Goal: Task Accomplishment & Management: Use online tool/utility

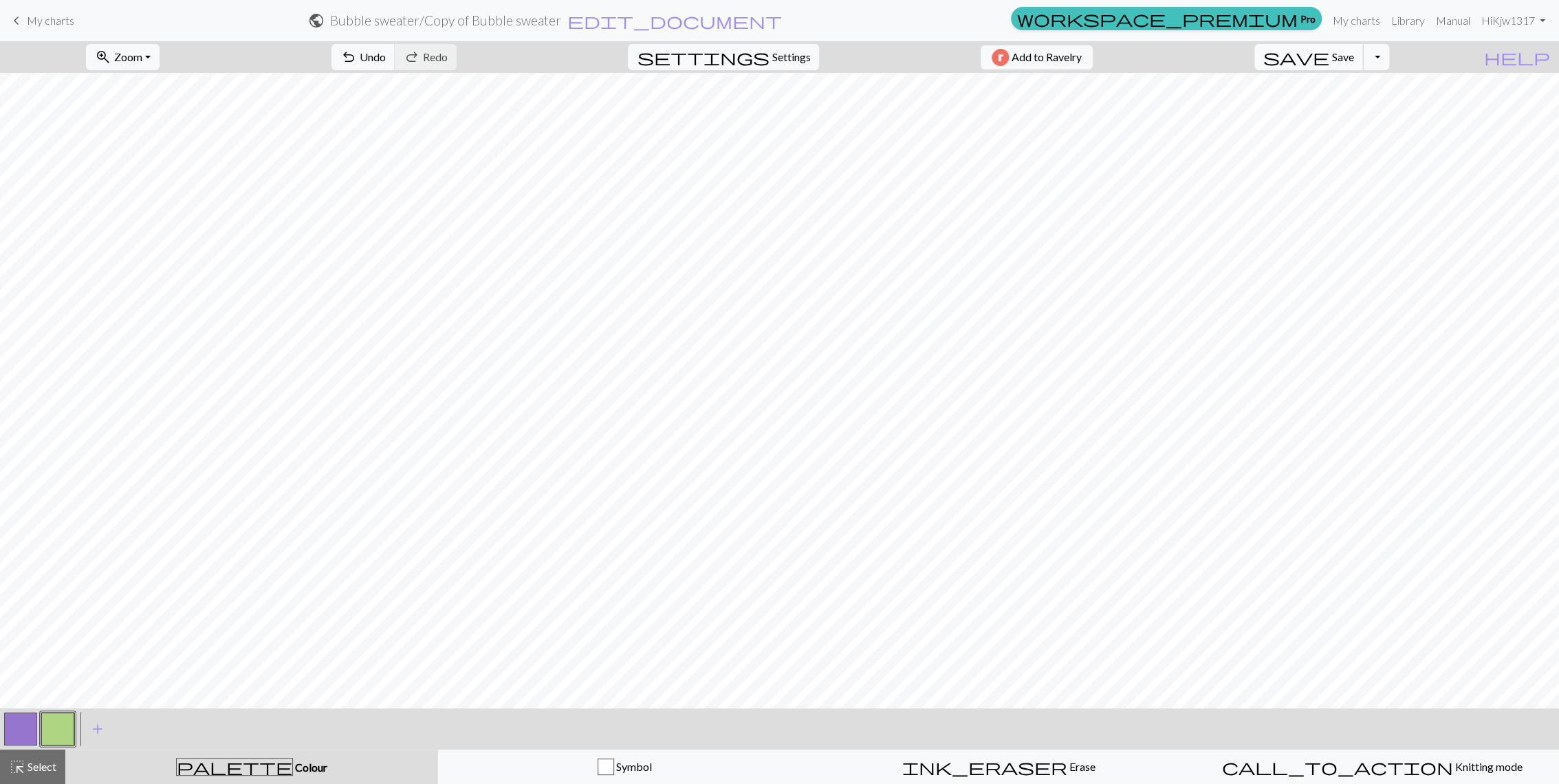
click at [1354, 58] on span "Save" at bounding box center [1343, 57] width 22 height 13
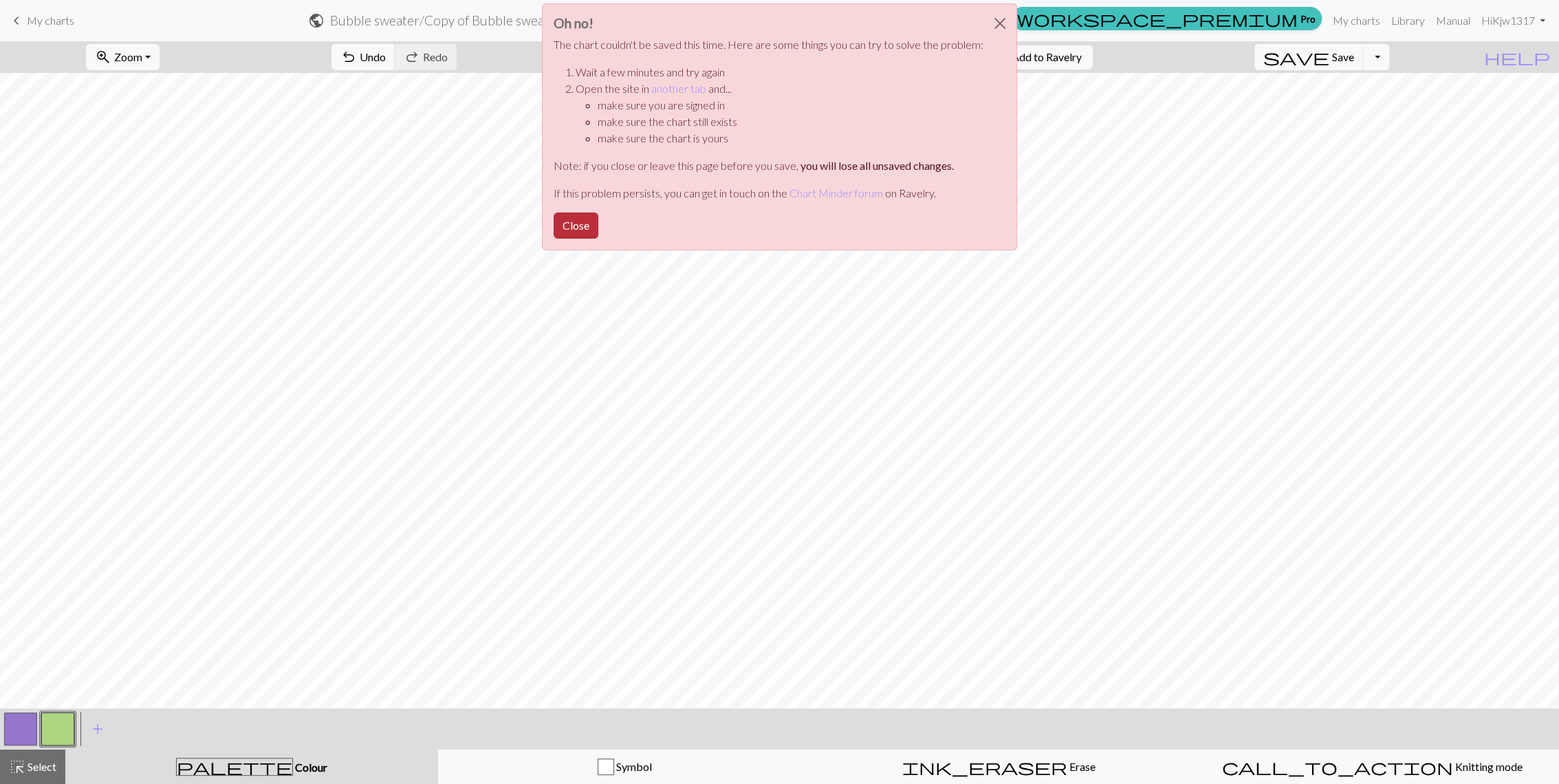
click at [573, 227] on button "Close" at bounding box center [575, 225] width 45 height 26
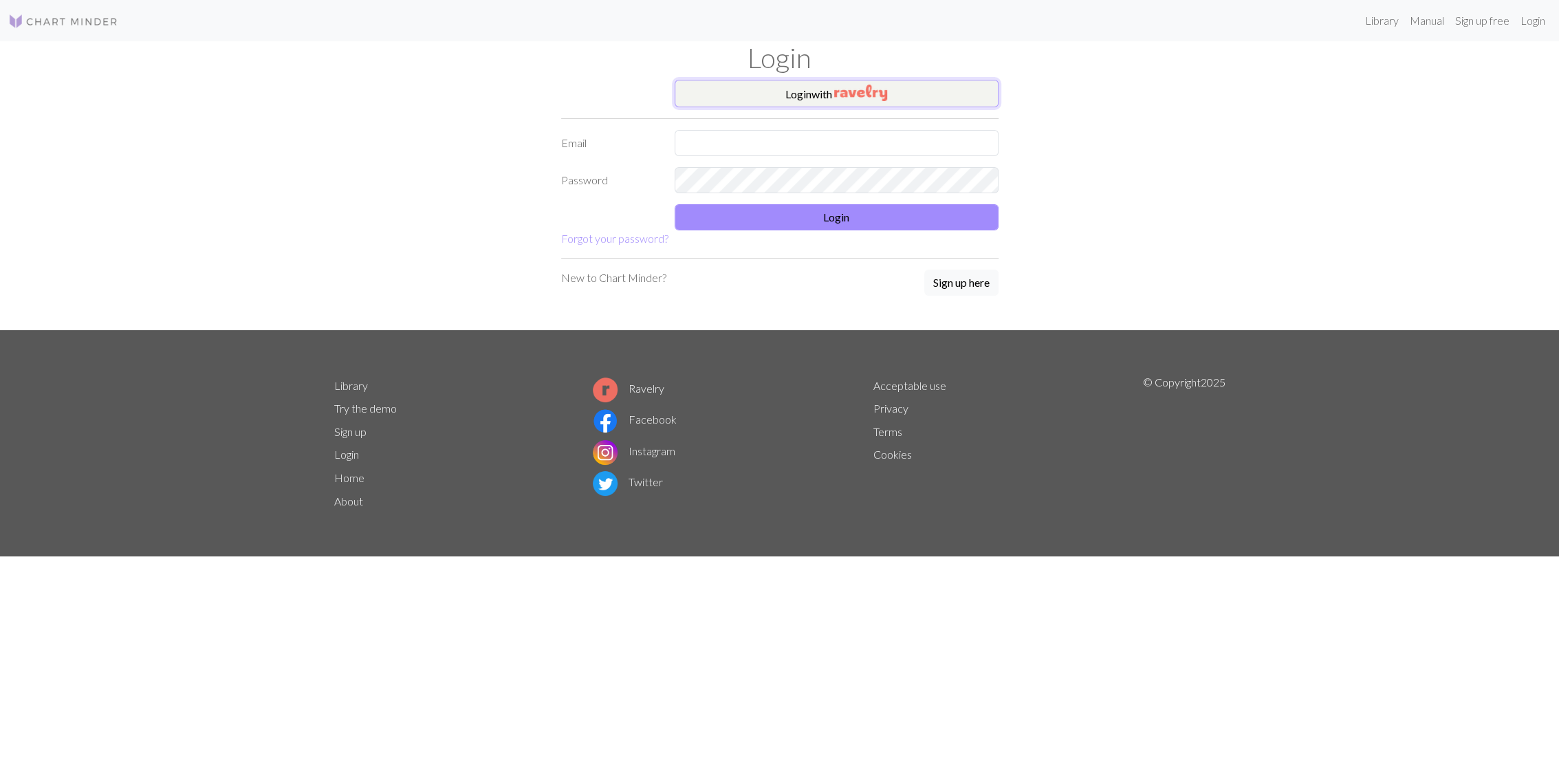
click at [852, 91] on img "button" at bounding box center [860, 93] width 53 height 17
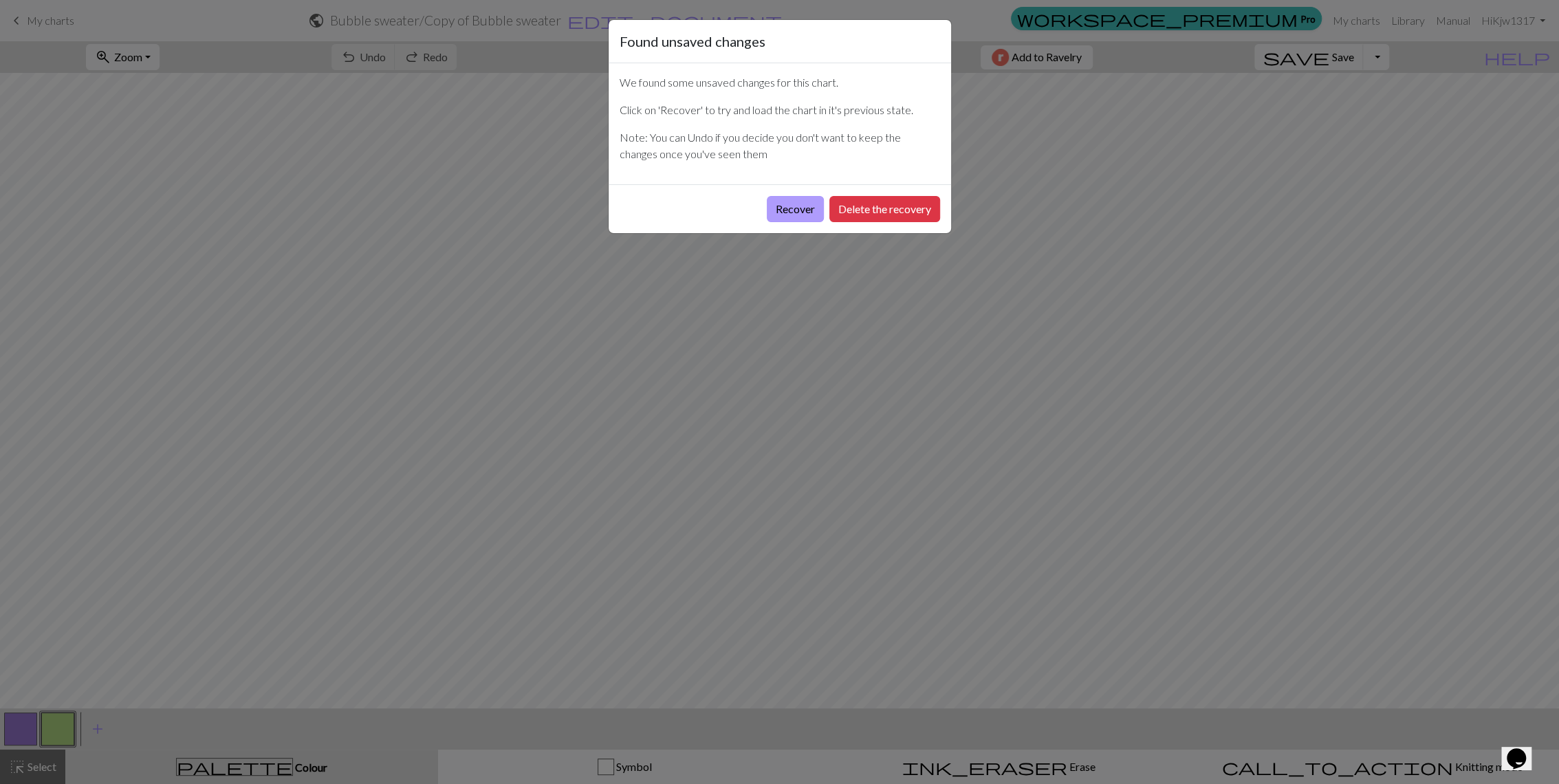
click at [798, 206] on button "Recover" at bounding box center [795, 209] width 57 height 26
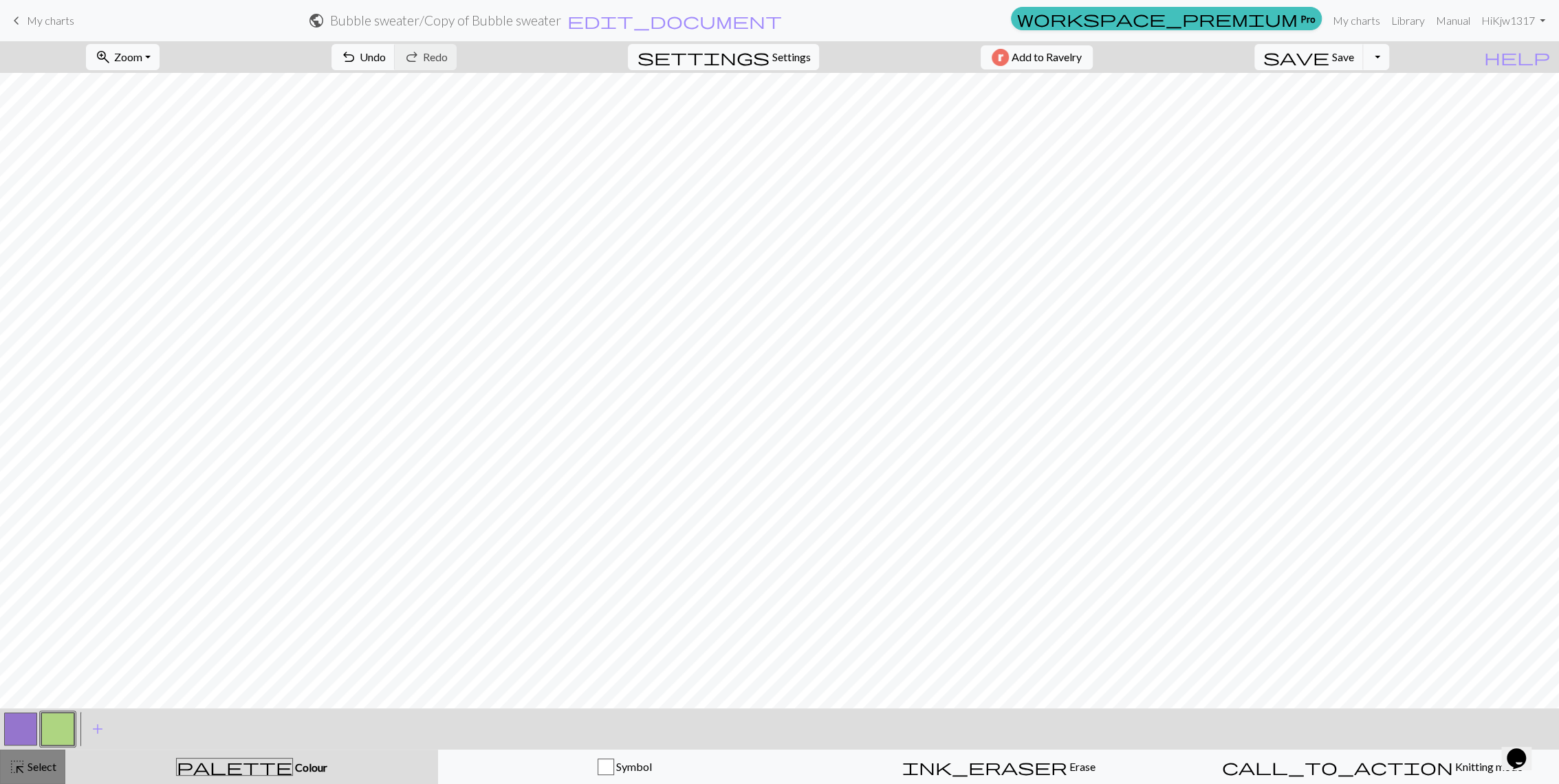
click at [39, 771] on span "Select" at bounding box center [40, 766] width 31 height 13
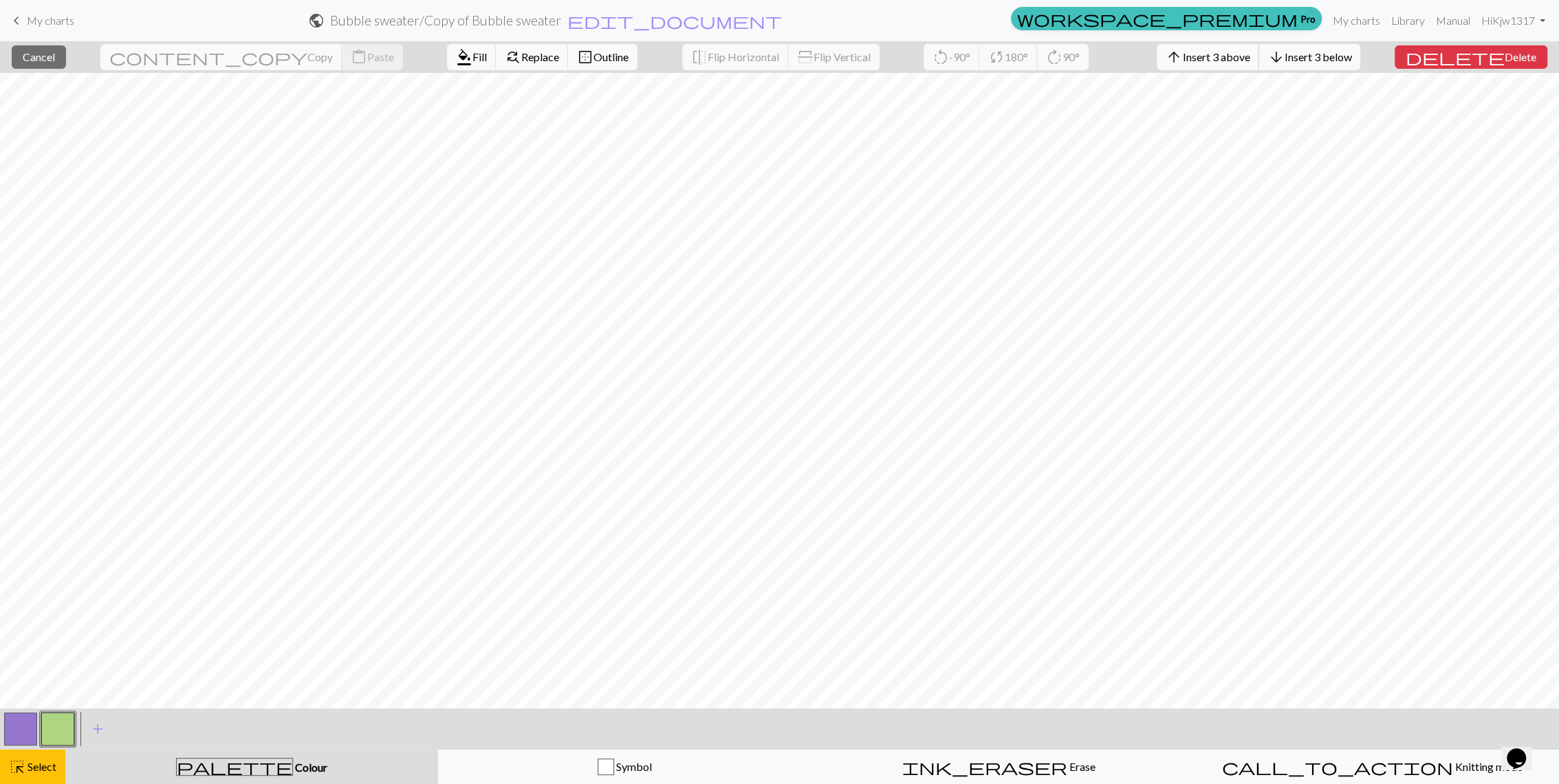
click at [1256, 63] on button "arrow_upward Insert 3 above" at bounding box center [1208, 56] width 103 height 26
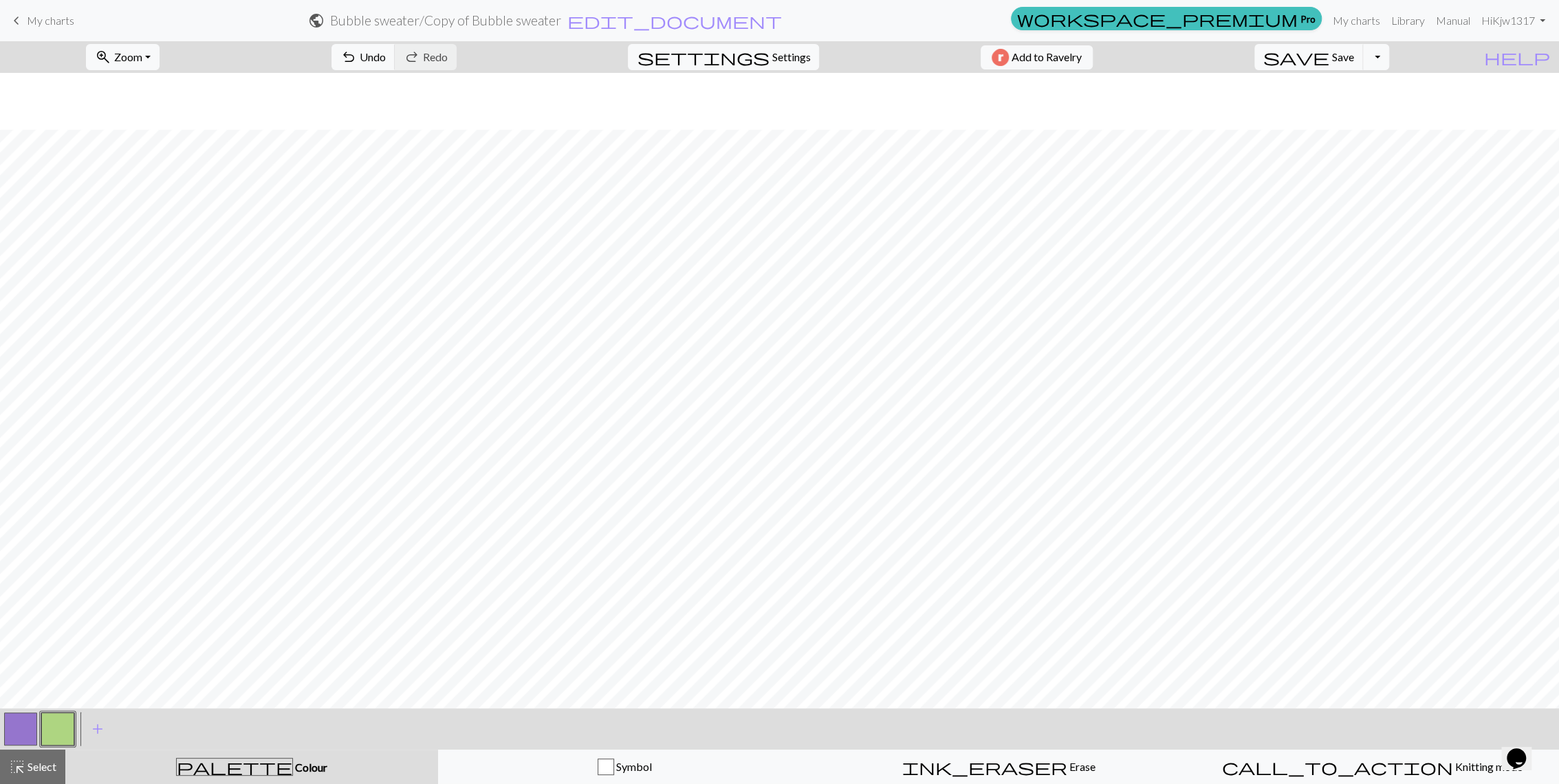
scroll to position [56, 0]
click at [34, 773] on div "highlight_alt Select Select" at bounding box center [33, 767] width 47 height 17
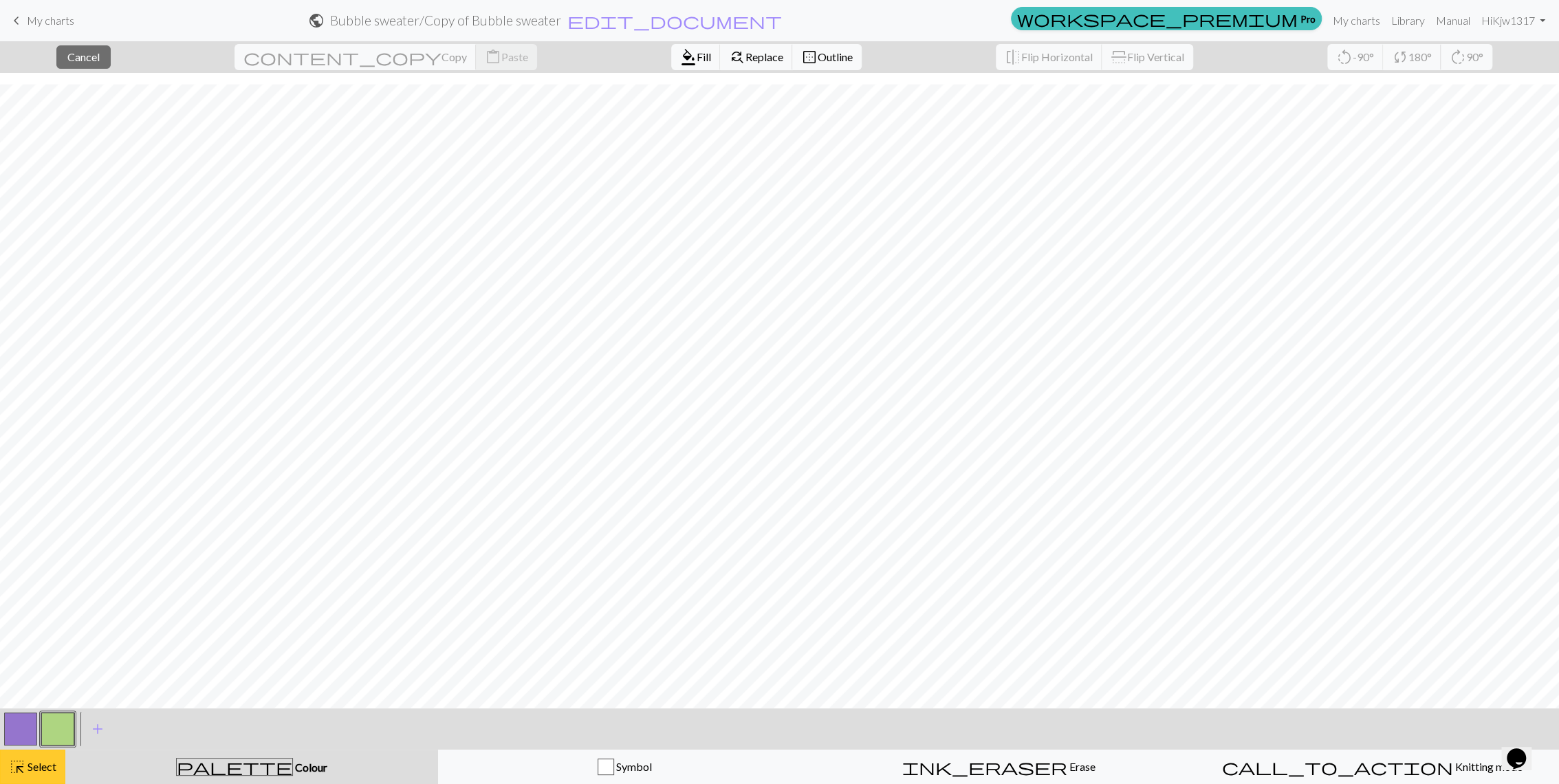
click at [40, 772] on span "Select" at bounding box center [40, 766] width 31 height 13
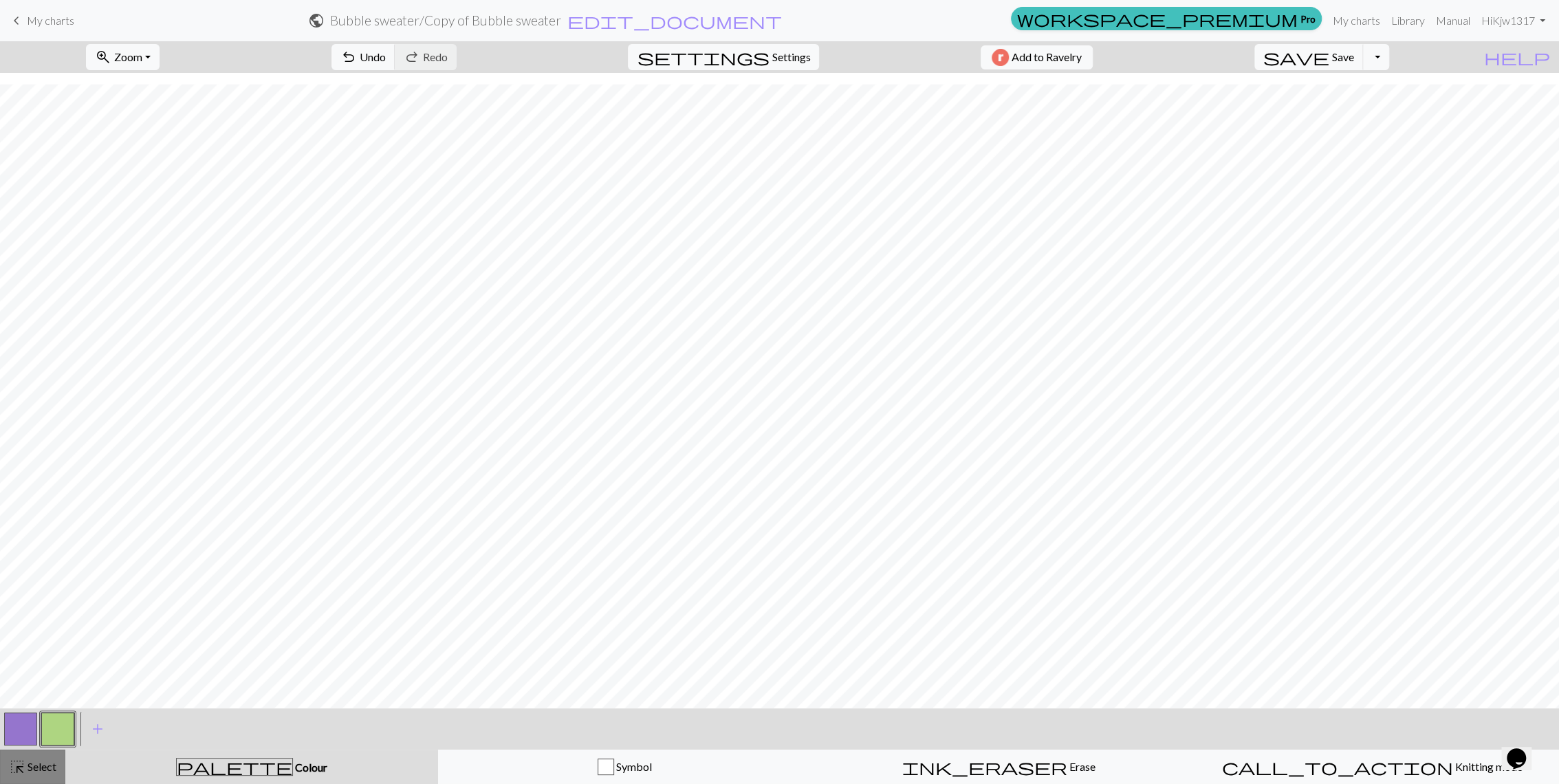
click at [40, 772] on span "Select" at bounding box center [40, 766] width 31 height 13
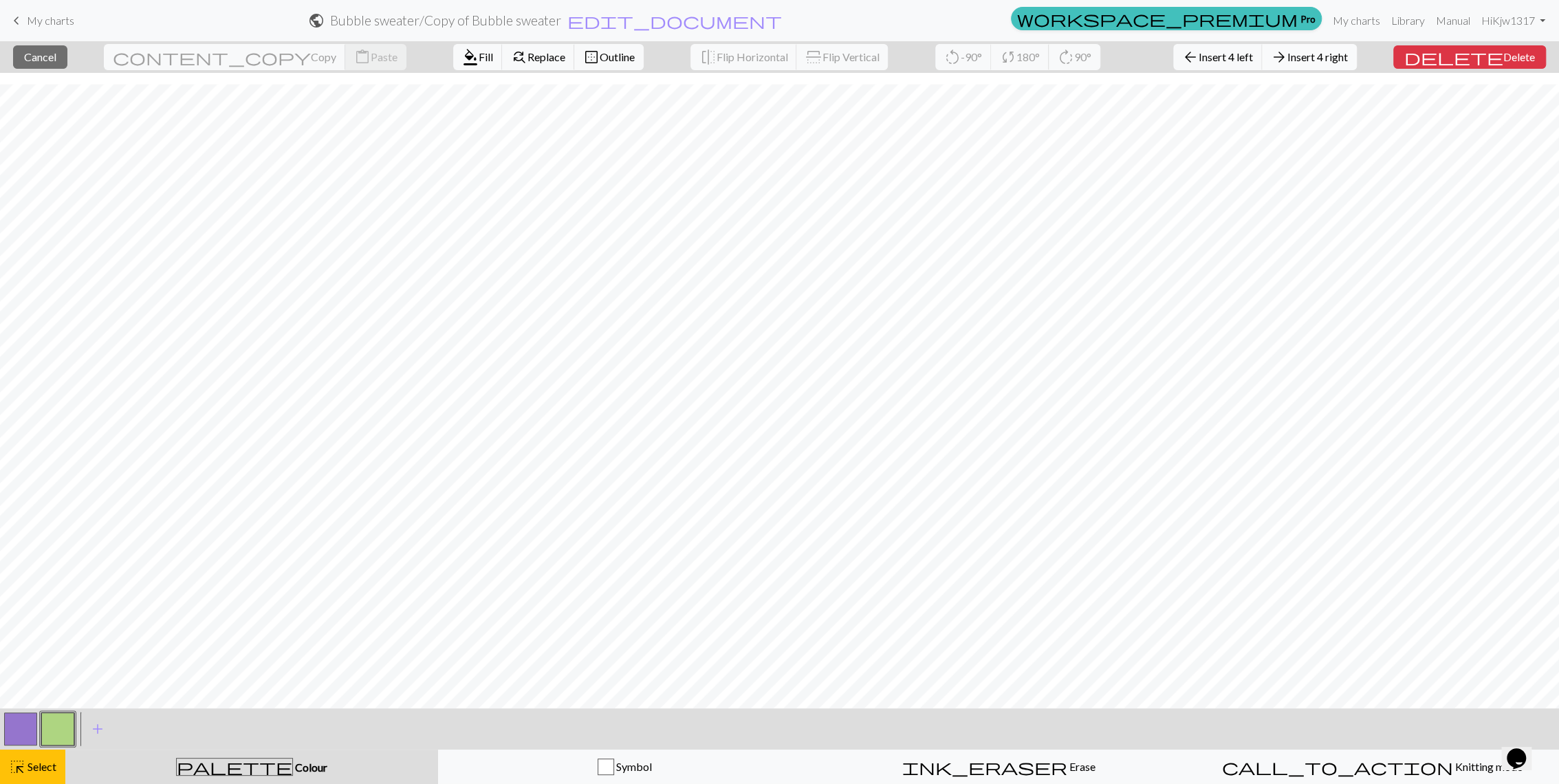
click at [1348, 58] on span "Insert 4 right" at bounding box center [1317, 57] width 61 height 13
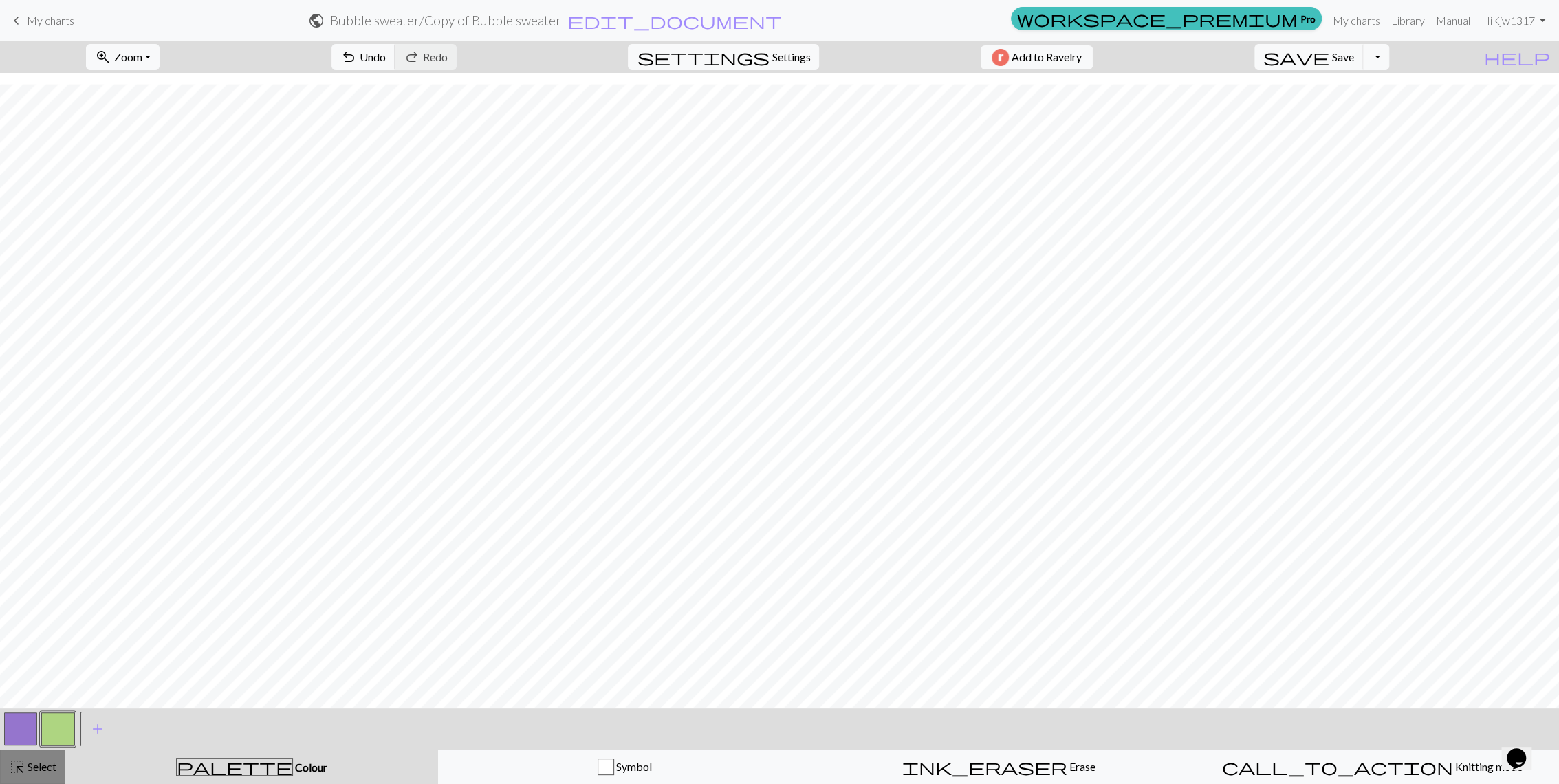
drag, startPoint x: 50, startPoint y: 766, endPoint x: 177, endPoint y: 723, distance: 134.1
click at [53, 765] on span "Select" at bounding box center [40, 766] width 31 height 13
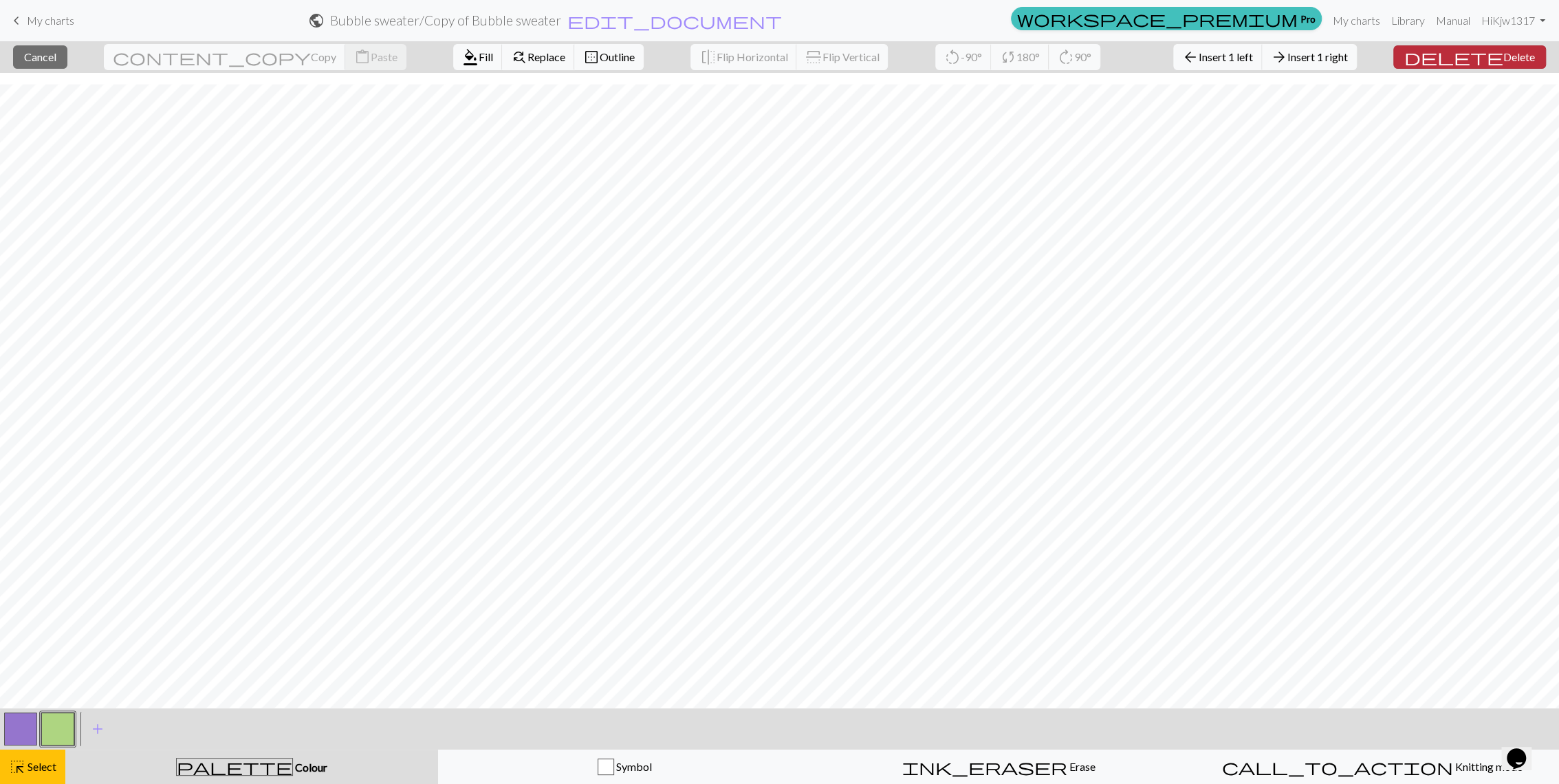
click at [1505, 58] on span "Delete" at bounding box center [1519, 57] width 32 height 13
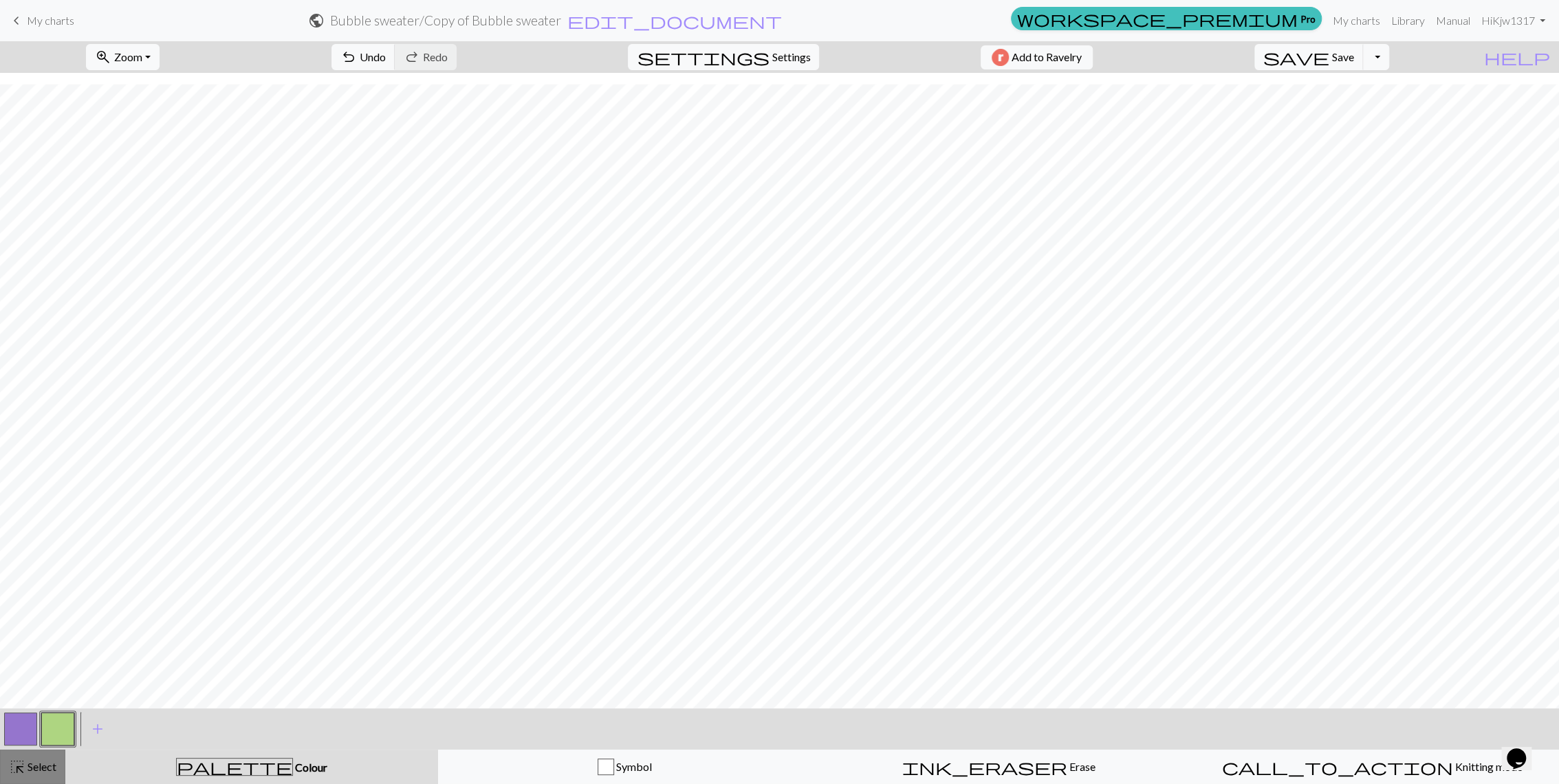
click at [49, 762] on span "Select" at bounding box center [40, 766] width 31 height 13
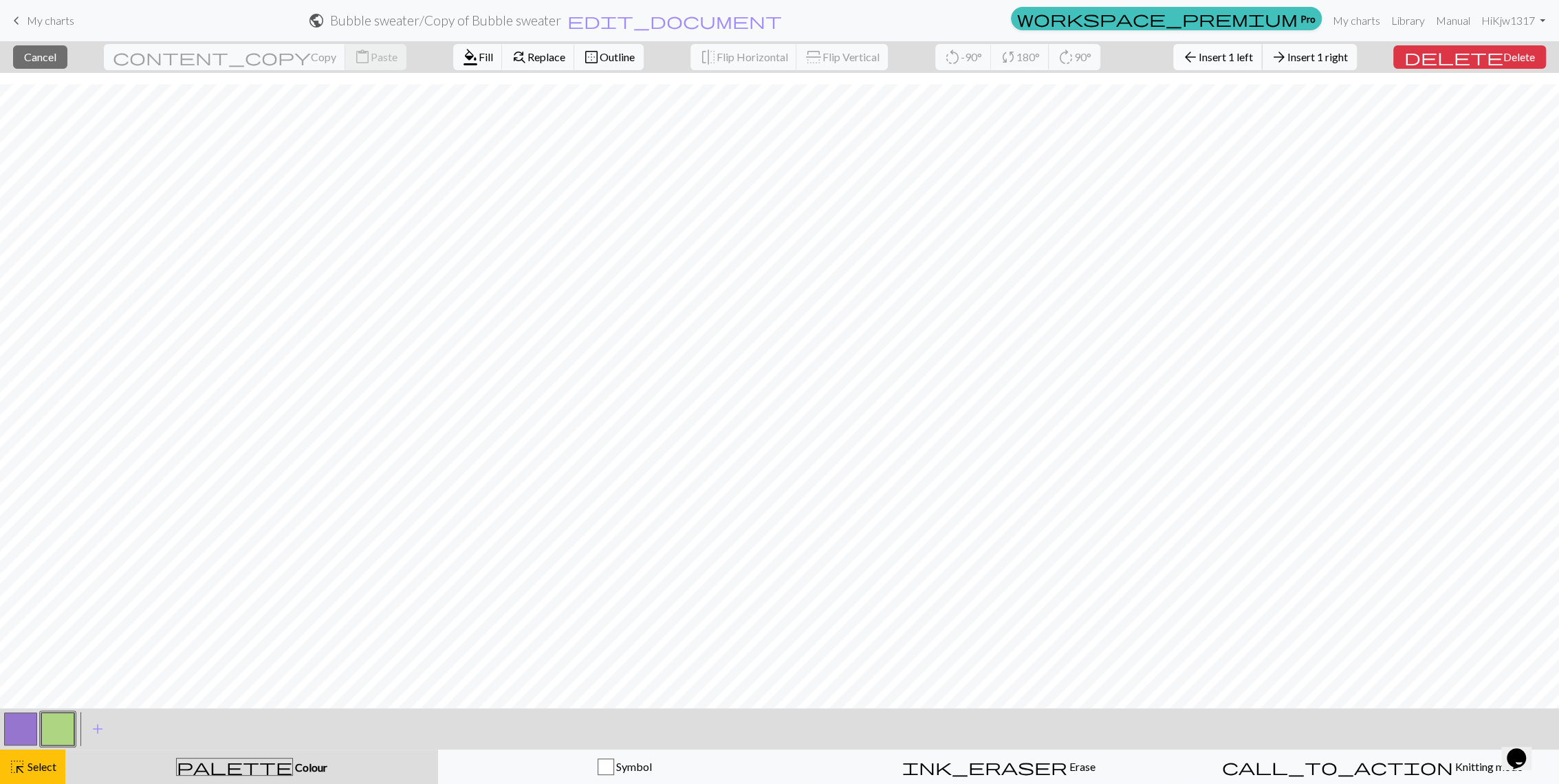
click at [1252, 55] on span "Insert 1 left" at bounding box center [1225, 57] width 55 height 13
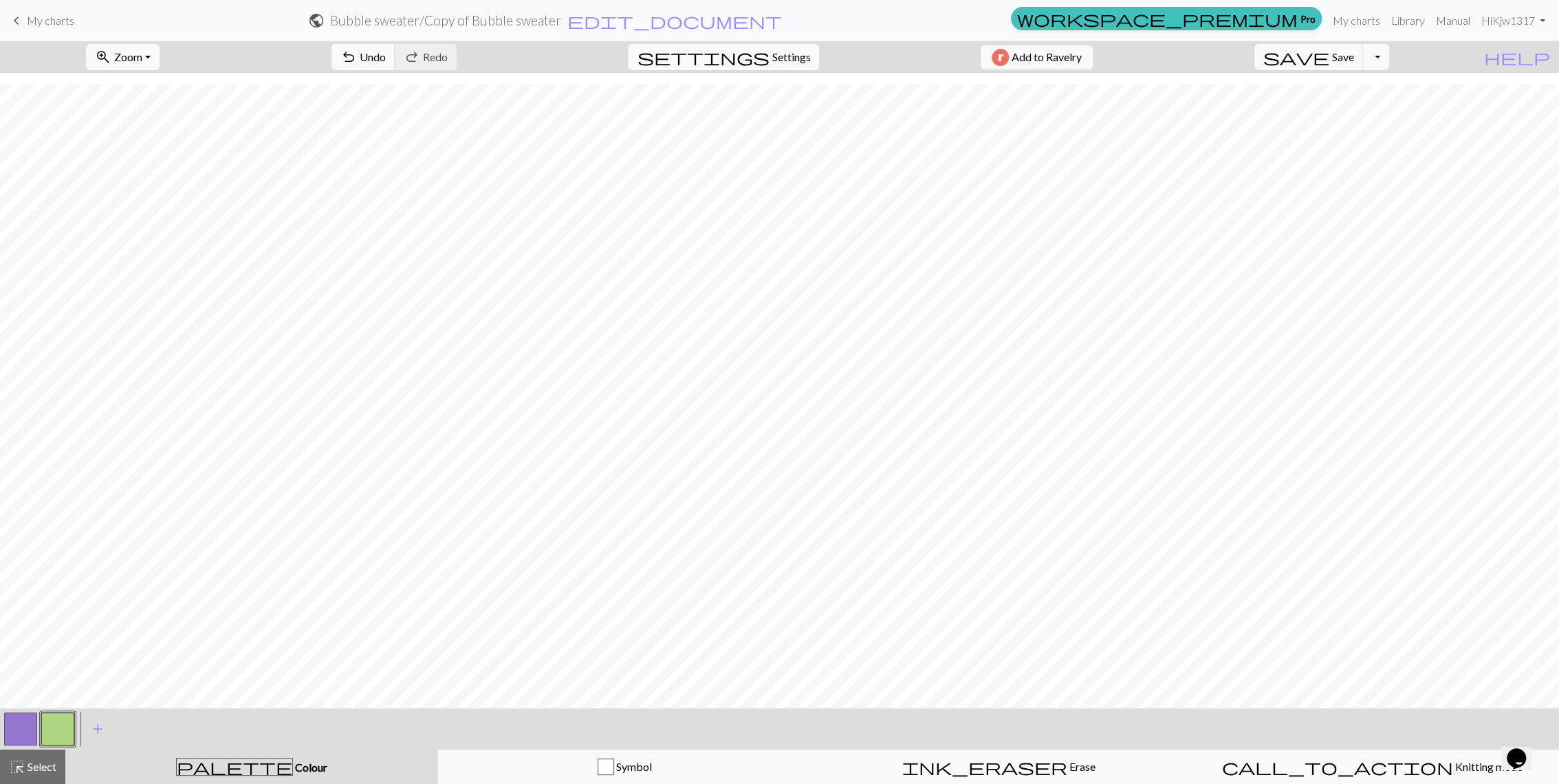
click at [49, 732] on button "button" at bounding box center [57, 728] width 33 height 33
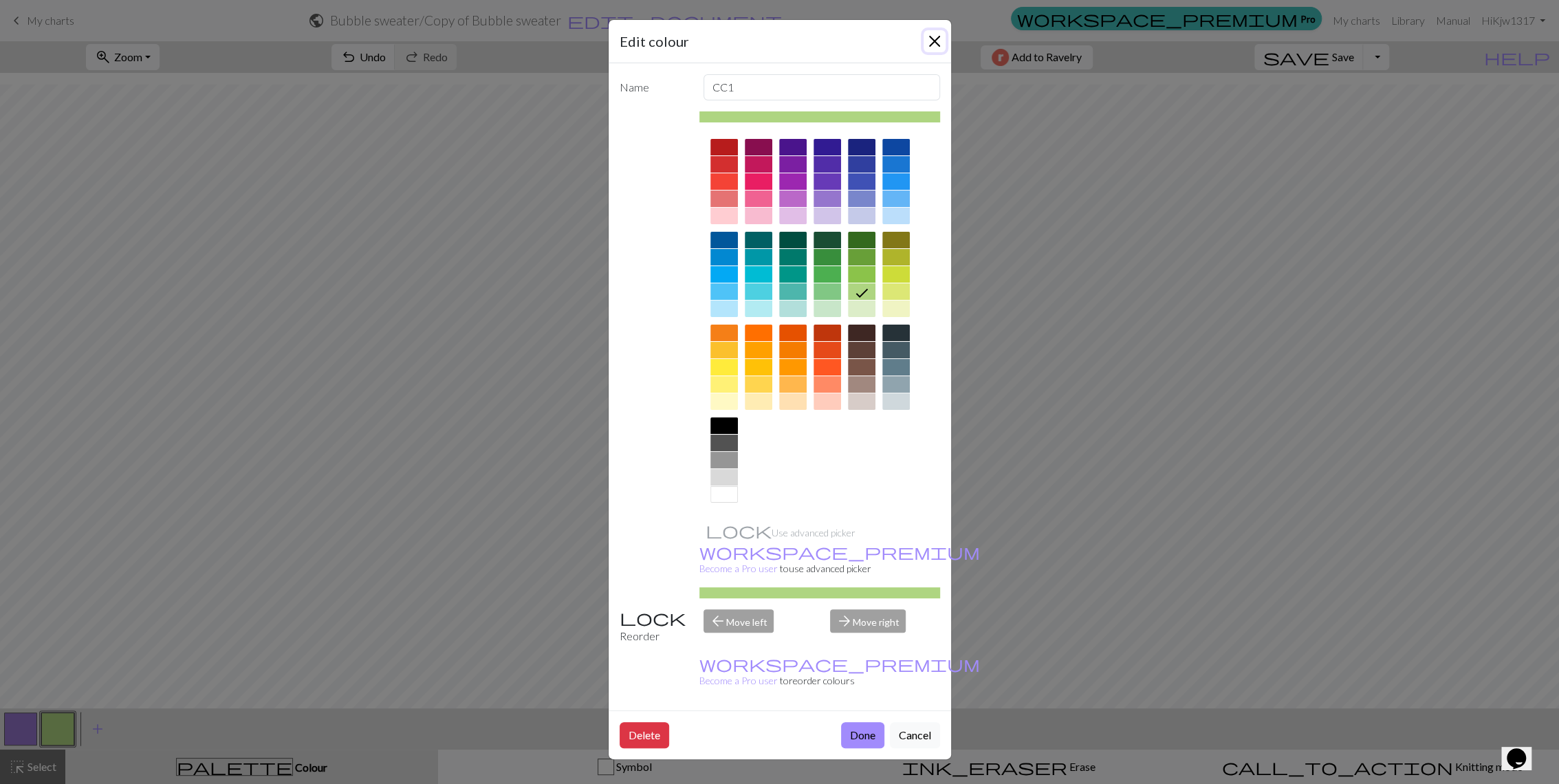
click at [941, 32] on button "Close" at bounding box center [935, 41] width 22 height 22
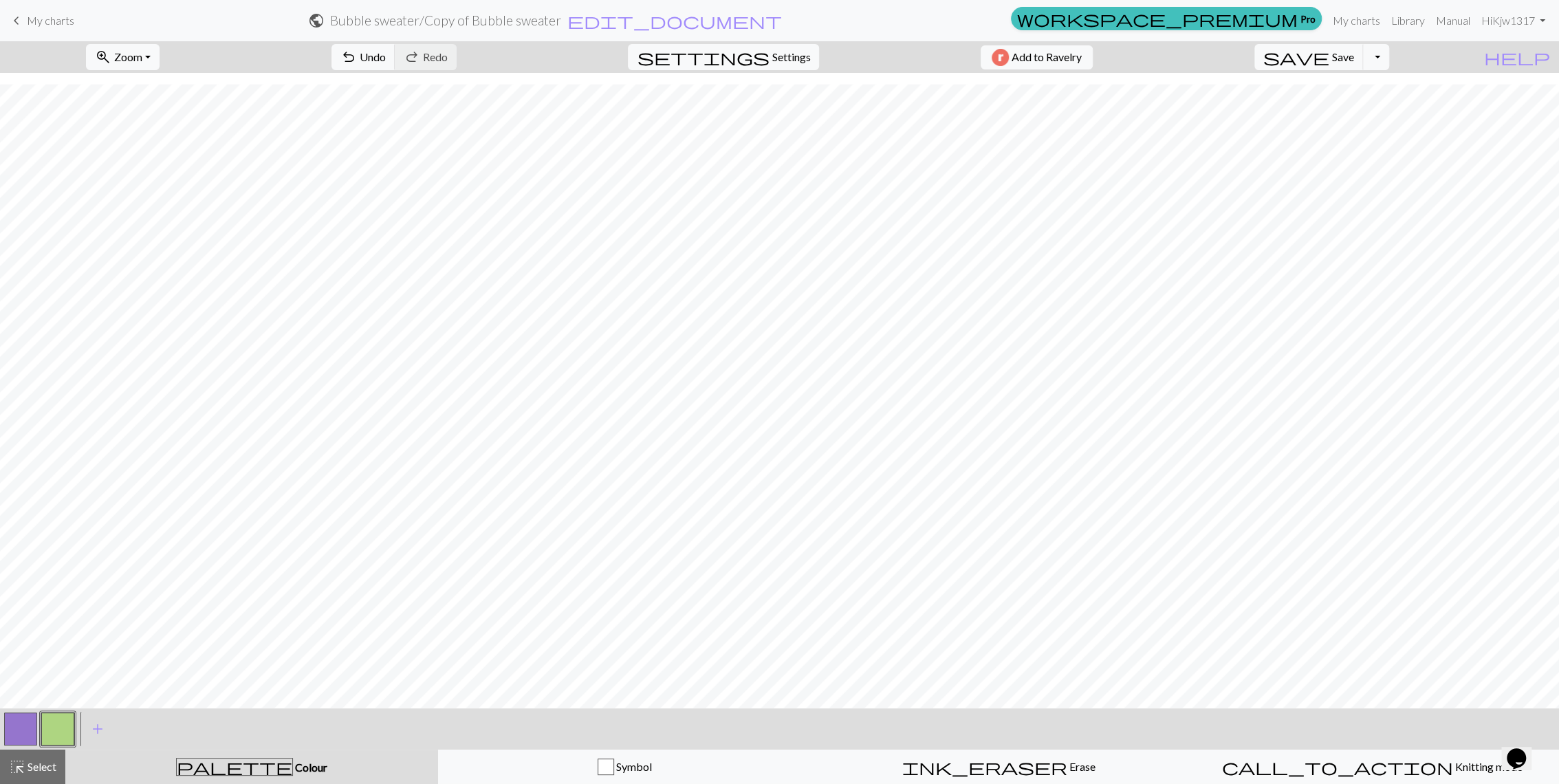
click at [29, 723] on button "button" at bounding box center [20, 728] width 33 height 33
click at [73, 728] on button "button" at bounding box center [57, 728] width 33 height 33
click at [44, 726] on button "button" at bounding box center [57, 728] width 33 height 33
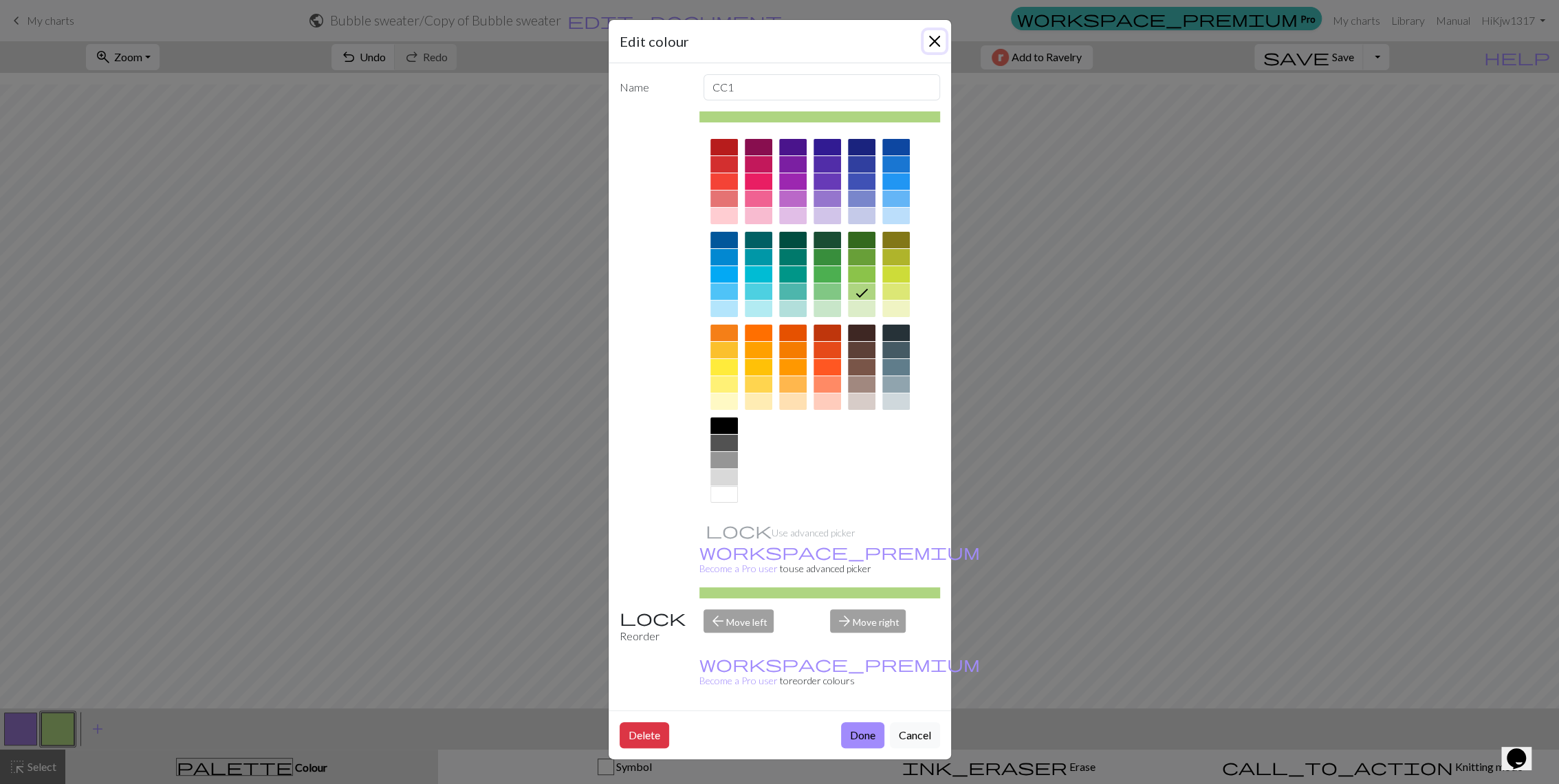
click at [924, 36] on button "Close" at bounding box center [935, 41] width 22 height 22
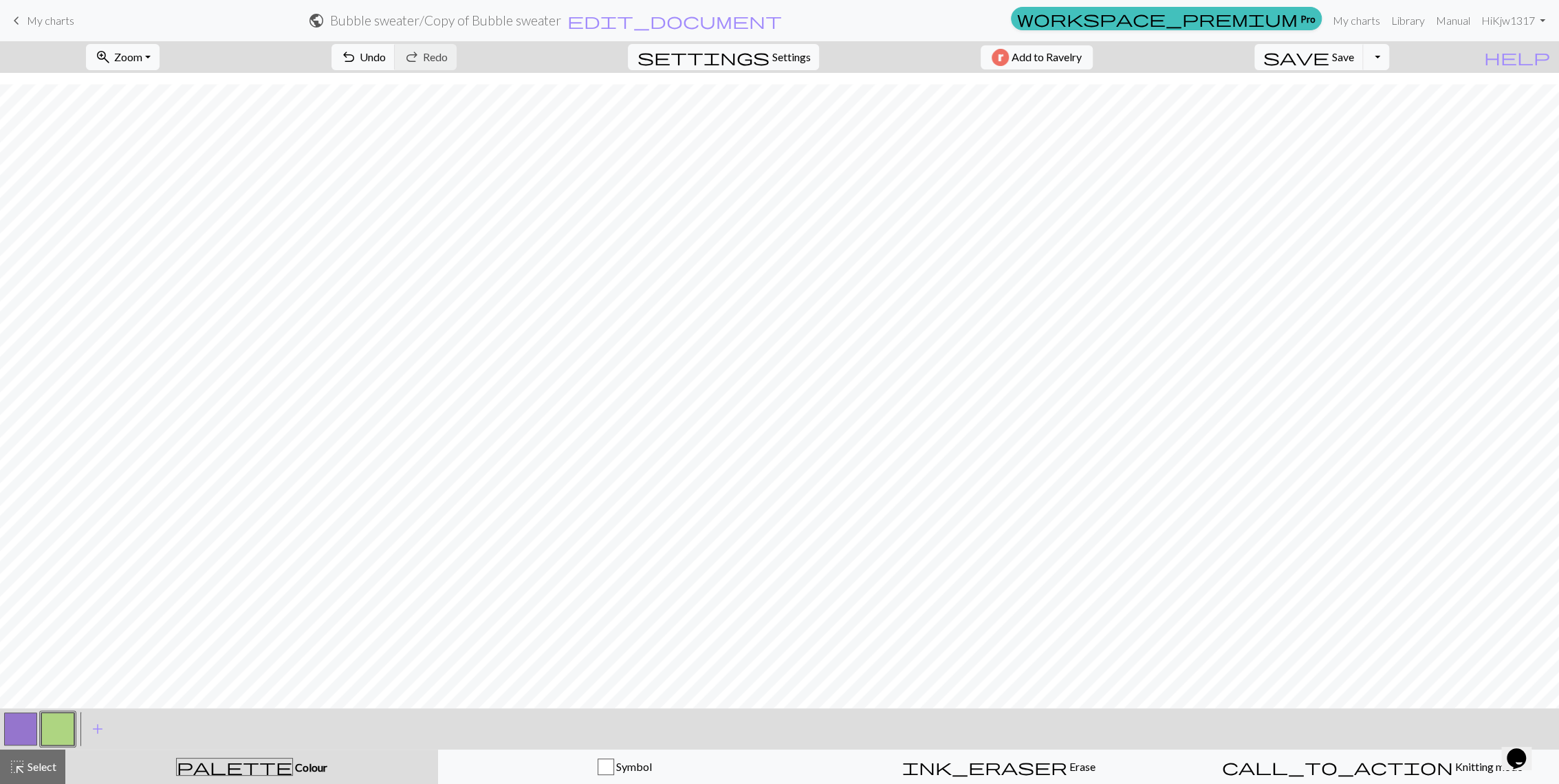
click at [26, 734] on button "button" at bounding box center [20, 728] width 33 height 33
click at [33, 777] on button "highlight_alt Select Select" at bounding box center [33, 766] width 66 height 35
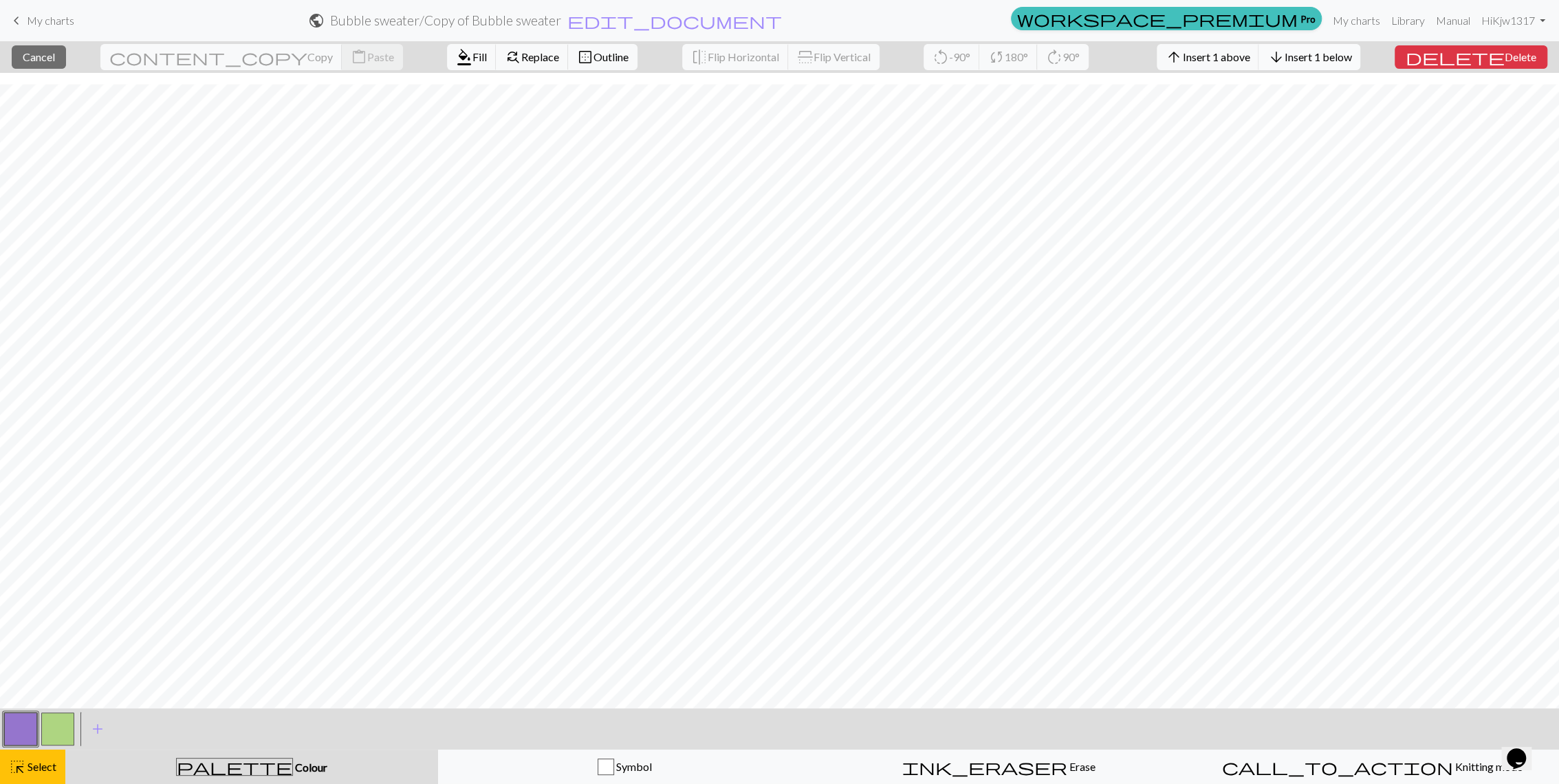
click at [1351, 57] on span "Insert 1 below" at bounding box center [1317, 57] width 67 height 13
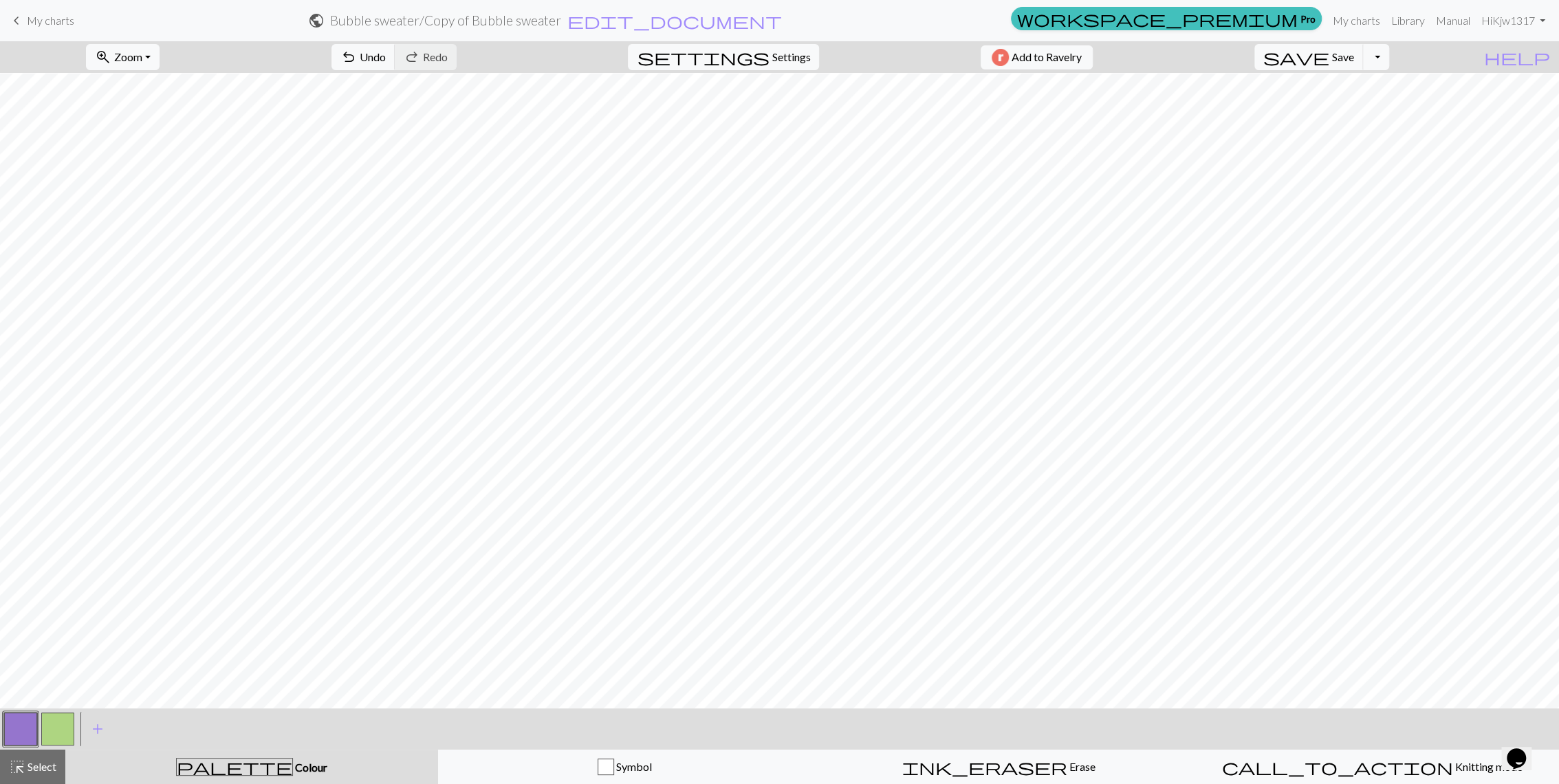
click at [61, 728] on button "button" at bounding box center [57, 728] width 33 height 33
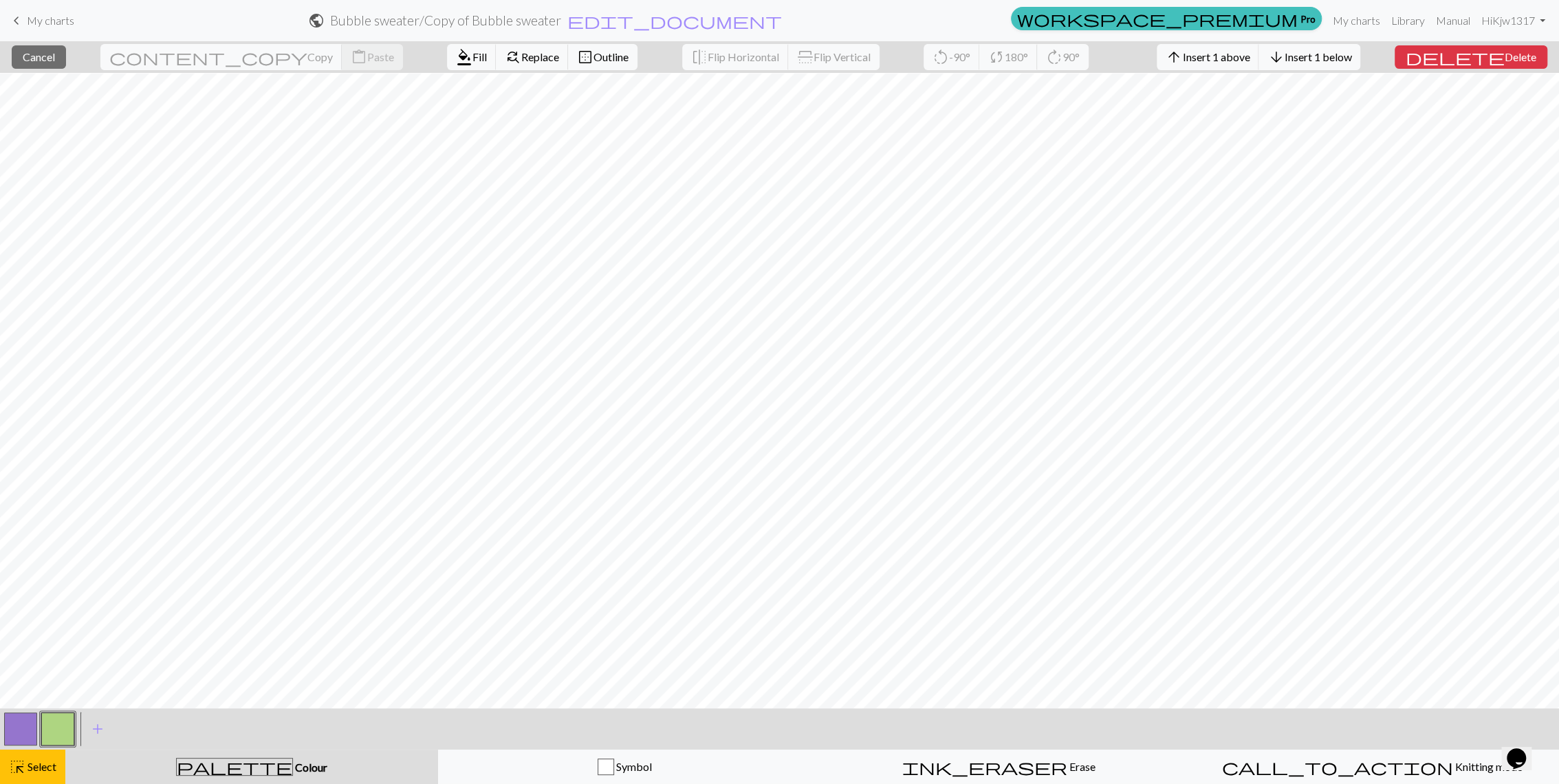
click at [60, 733] on button "button" at bounding box center [57, 728] width 33 height 33
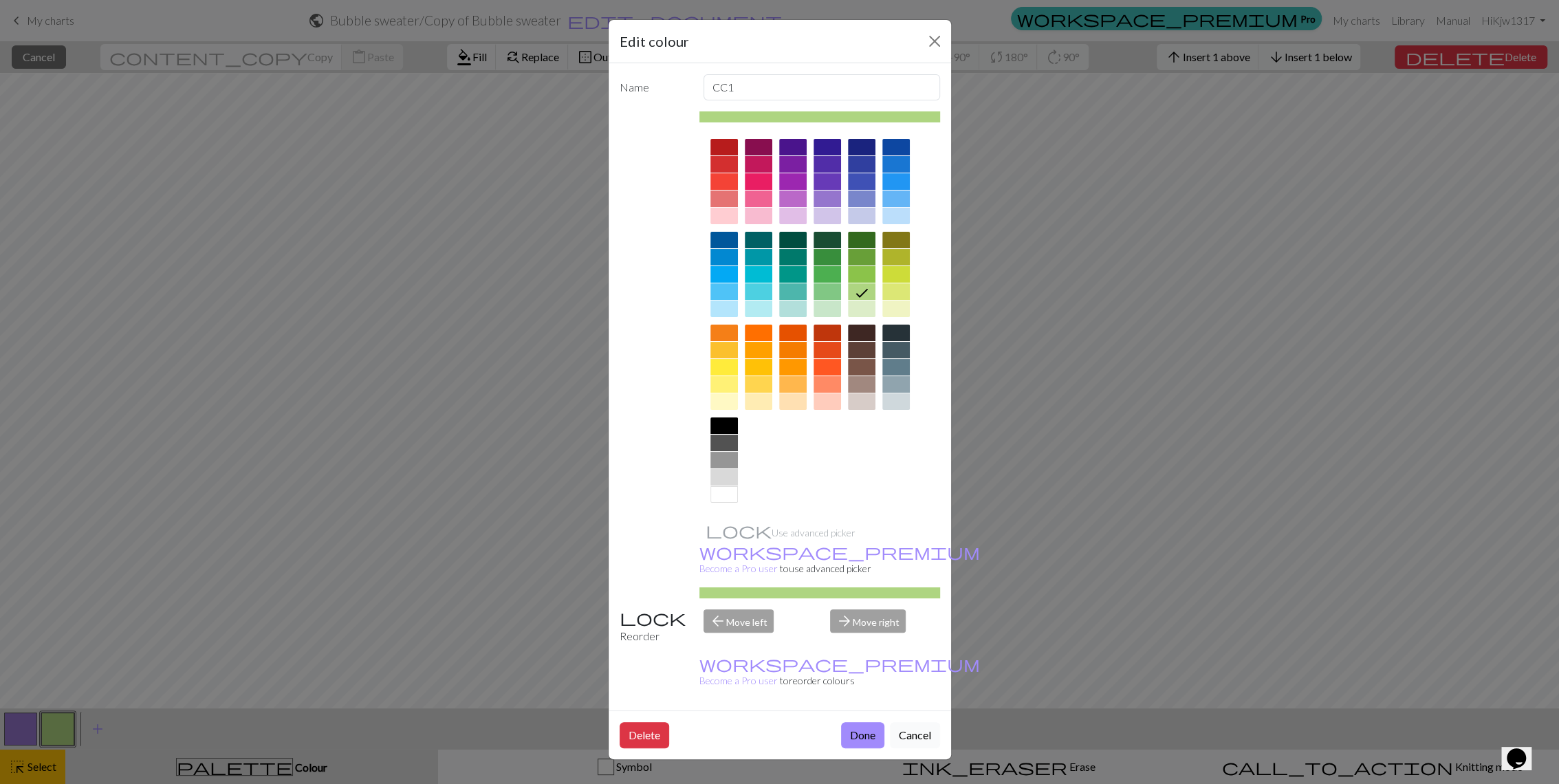
click at [929, 722] on button "Cancel" at bounding box center [915, 734] width 51 height 26
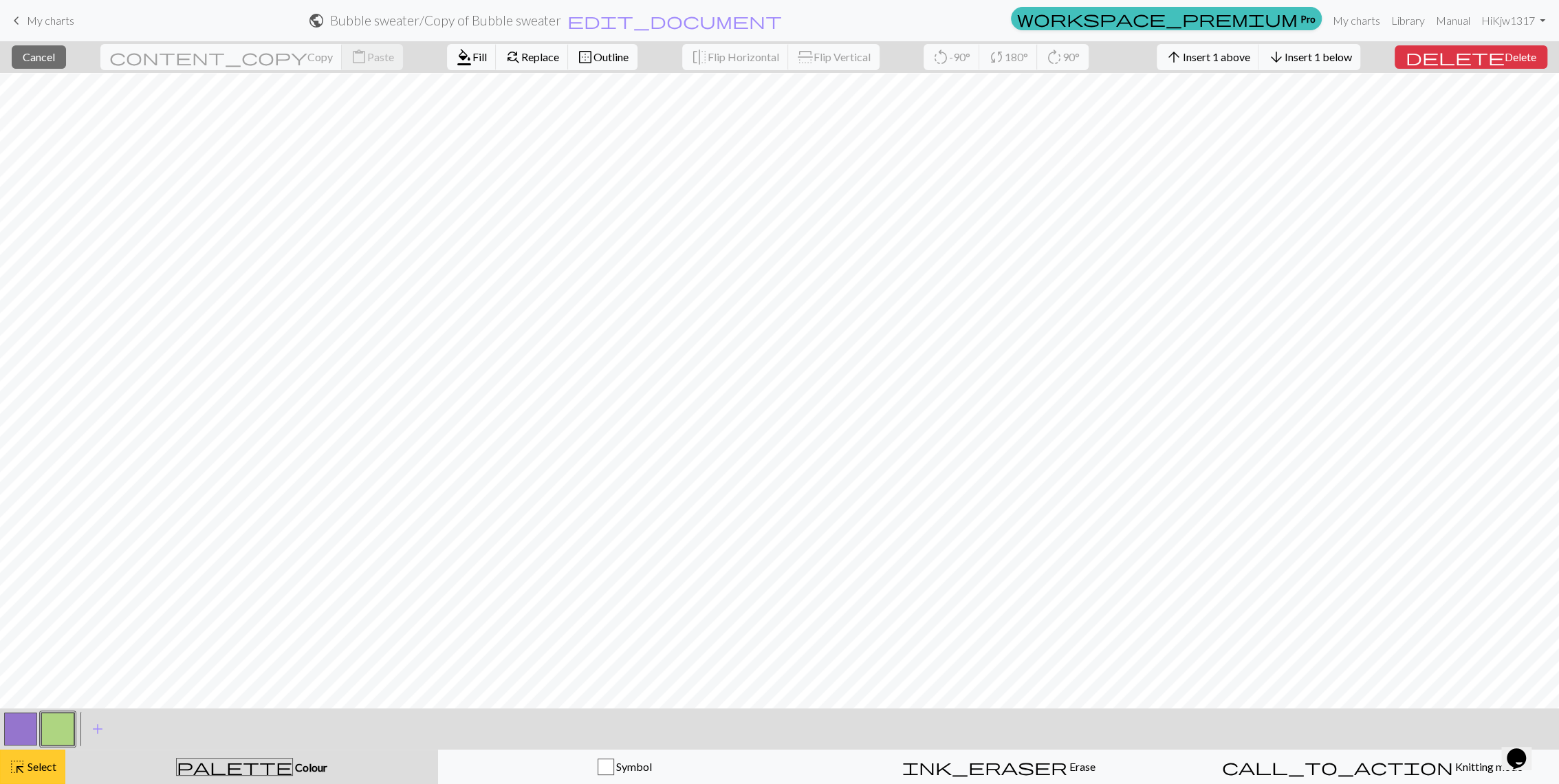
click at [35, 771] on span "Select" at bounding box center [40, 766] width 31 height 13
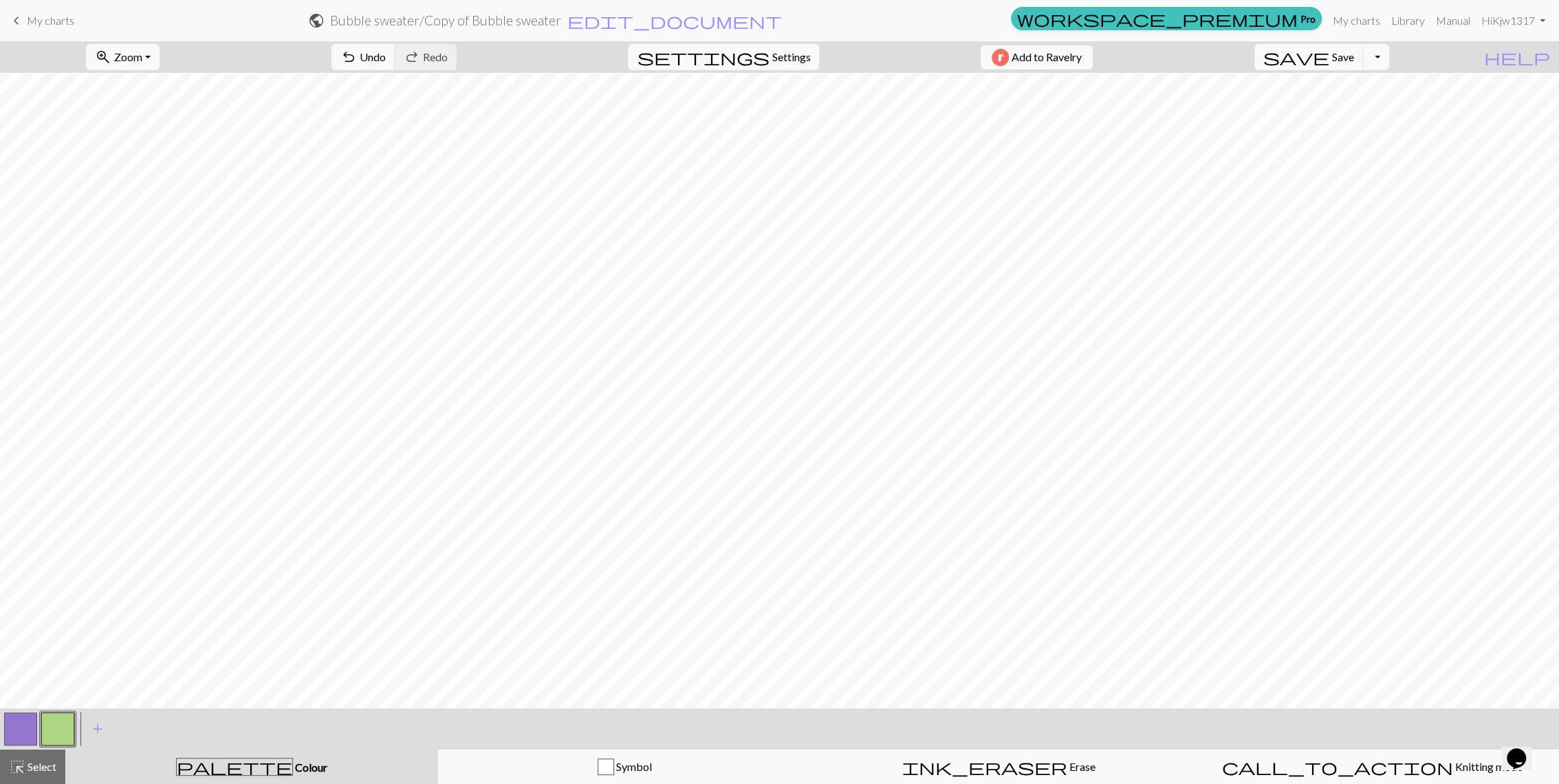
click at [20, 725] on button "button" at bounding box center [20, 728] width 33 height 33
click at [29, 777] on button "highlight_alt Select Select" at bounding box center [33, 766] width 66 height 35
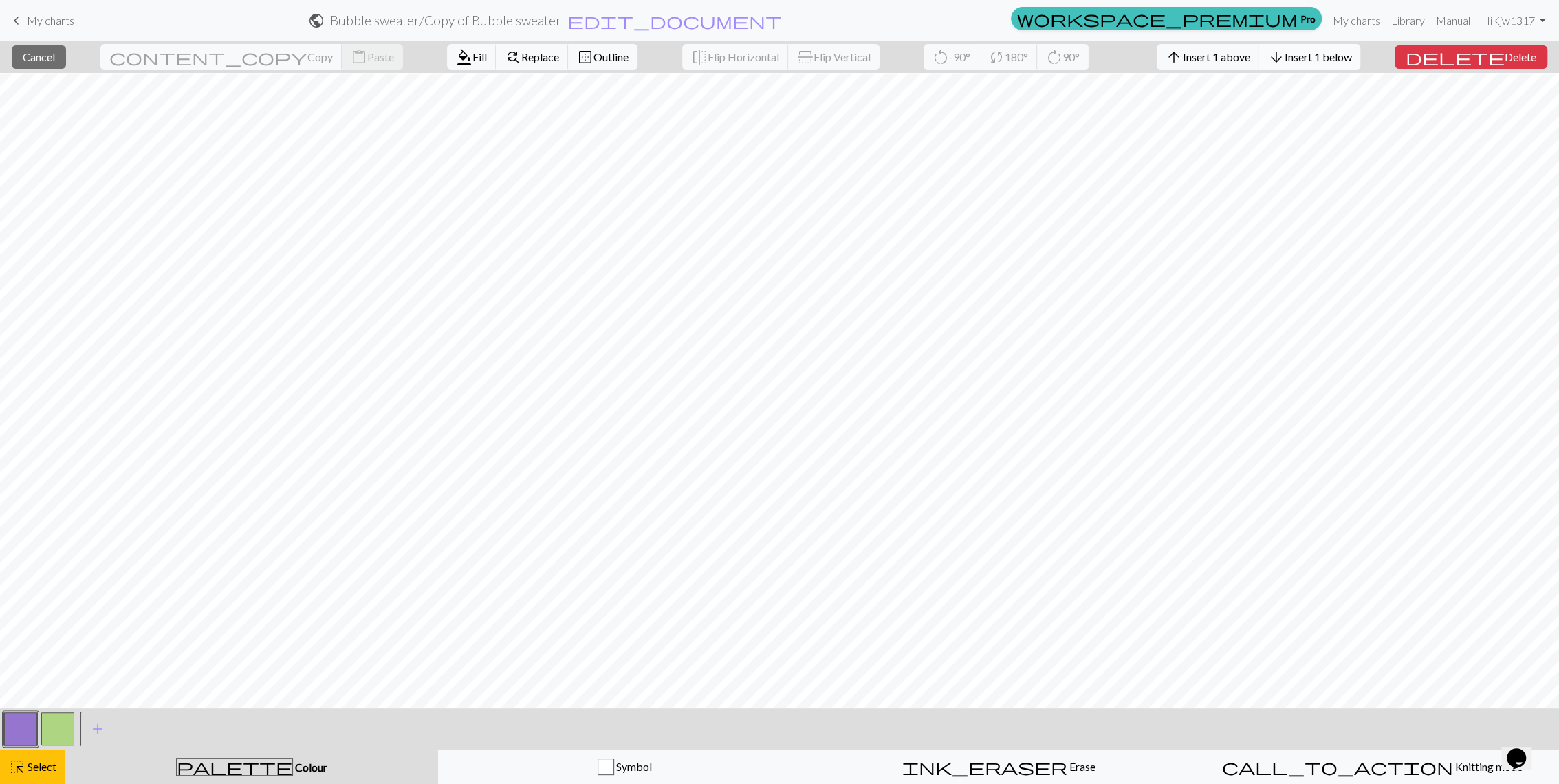
click at [1351, 51] on span "Insert 1 below" at bounding box center [1317, 57] width 67 height 13
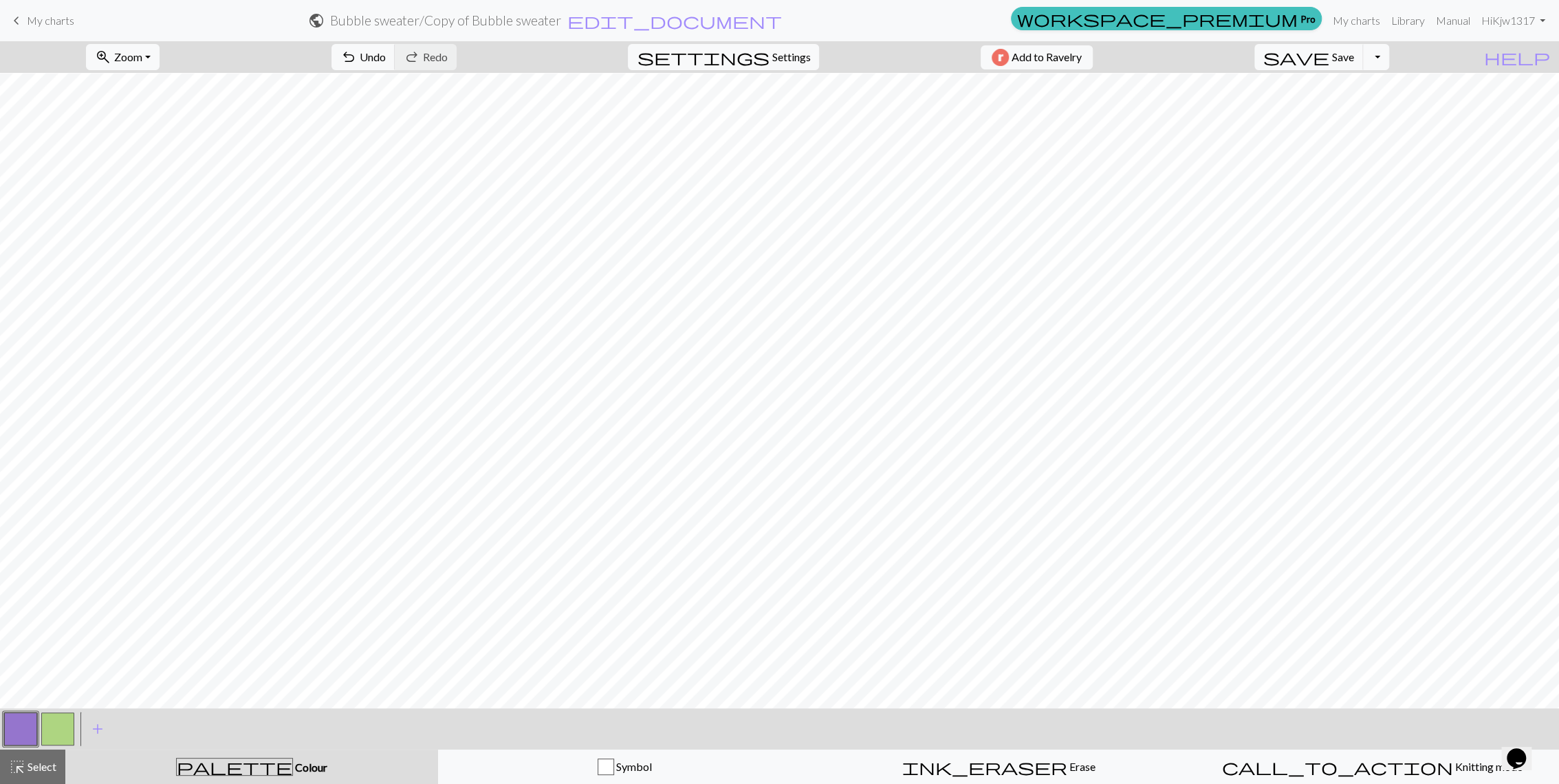
click at [20, 729] on button "button" at bounding box center [20, 728] width 33 height 33
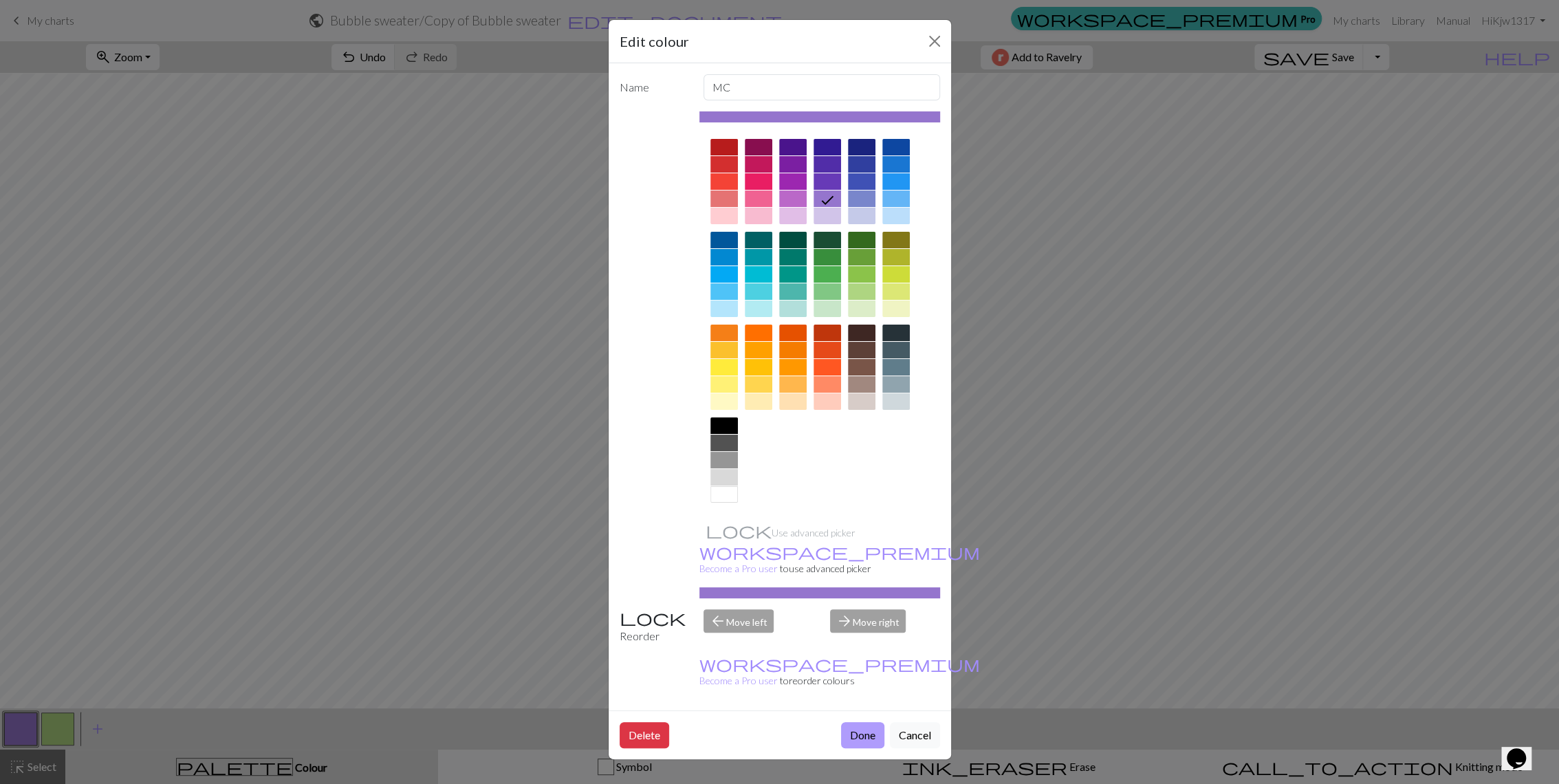
click at [844, 722] on button "Done" at bounding box center [862, 734] width 43 height 26
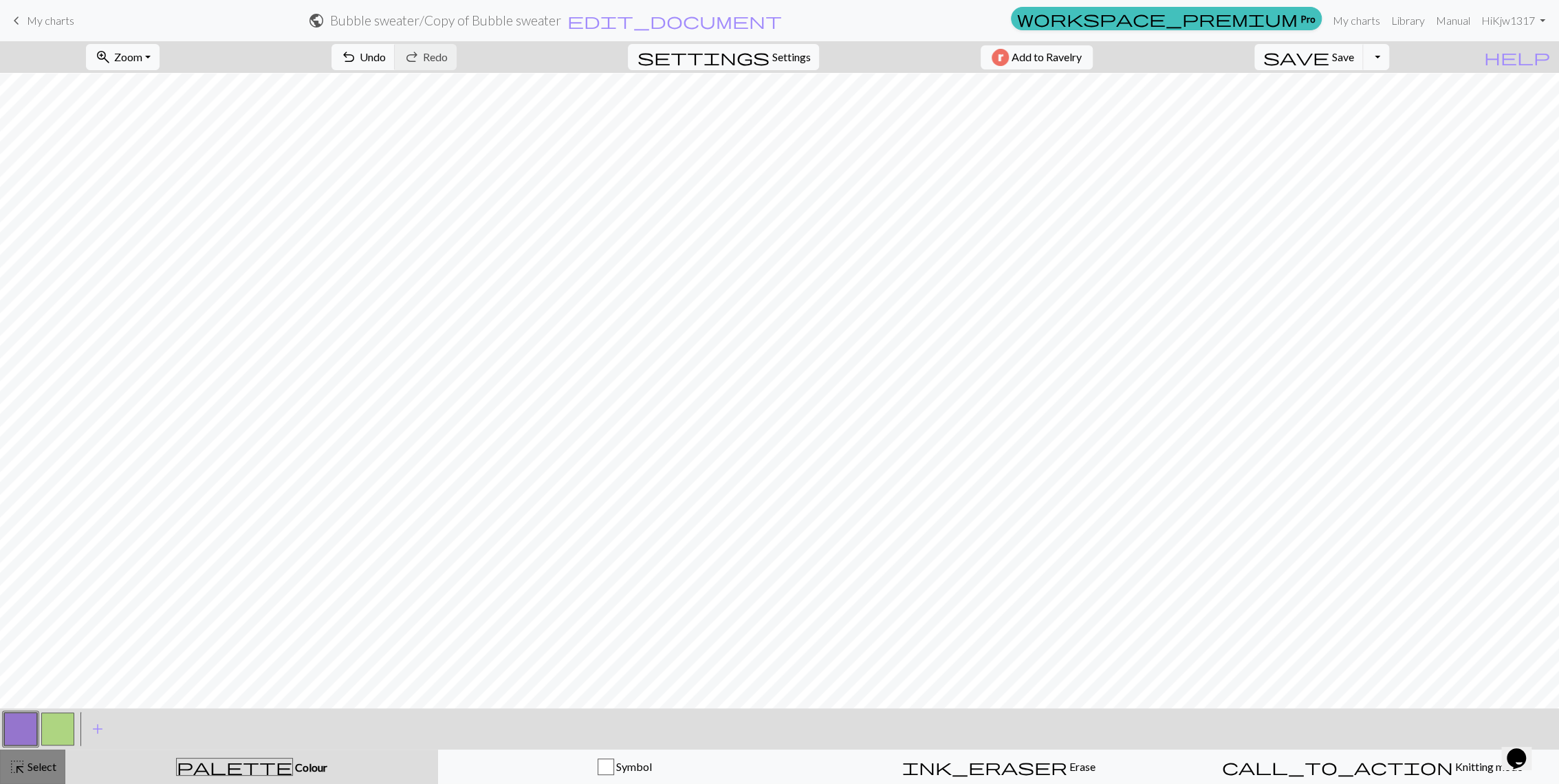
click at [44, 768] on span "Select" at bounding box center [40, 766] width 31 height 13
click at [50, 722] on button "button" at bounding box center [57, 728] width 33 height 33
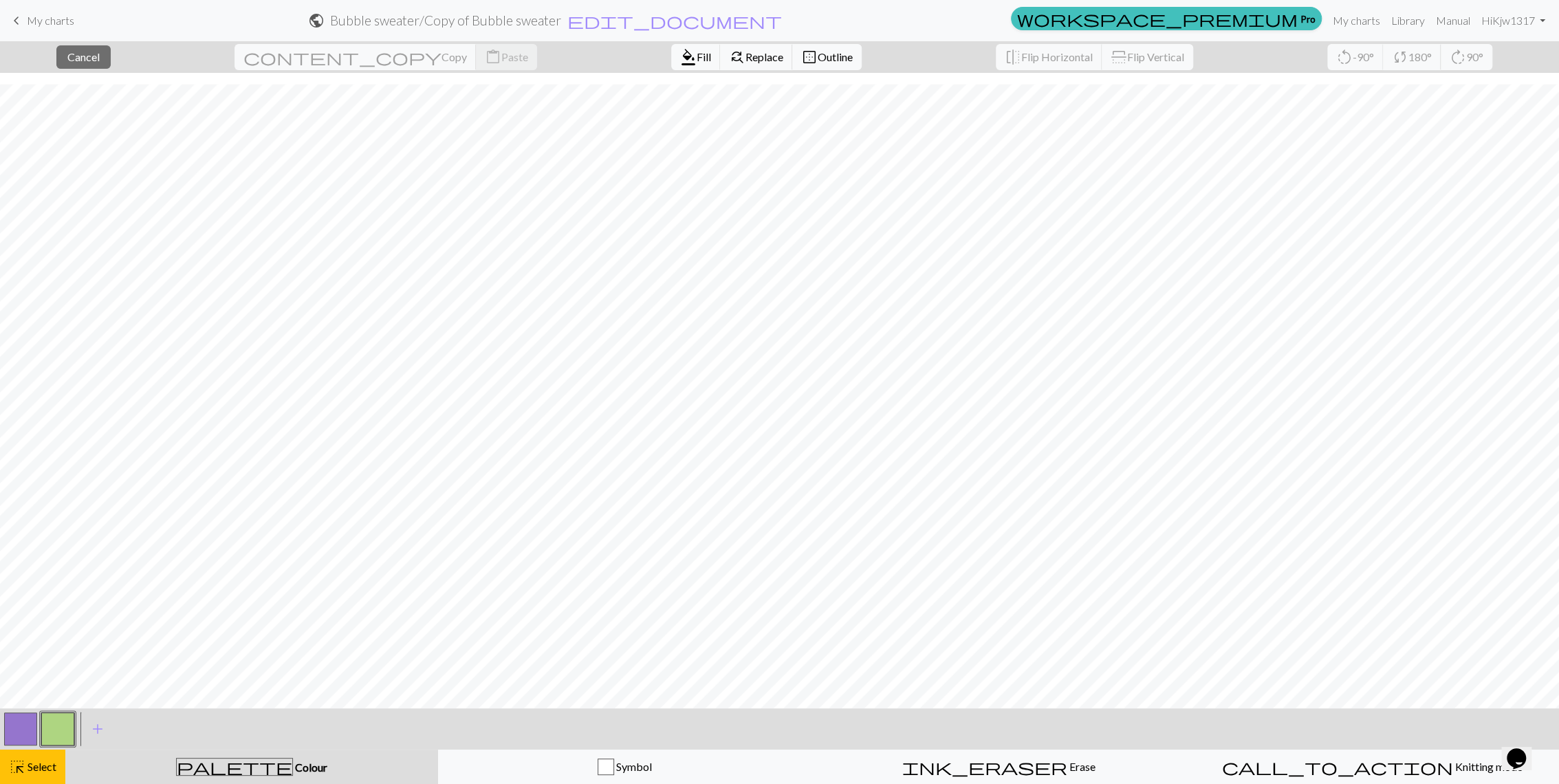
click at [58, 720] on button "button" at bounding box center [57, 728] width 33 height 33
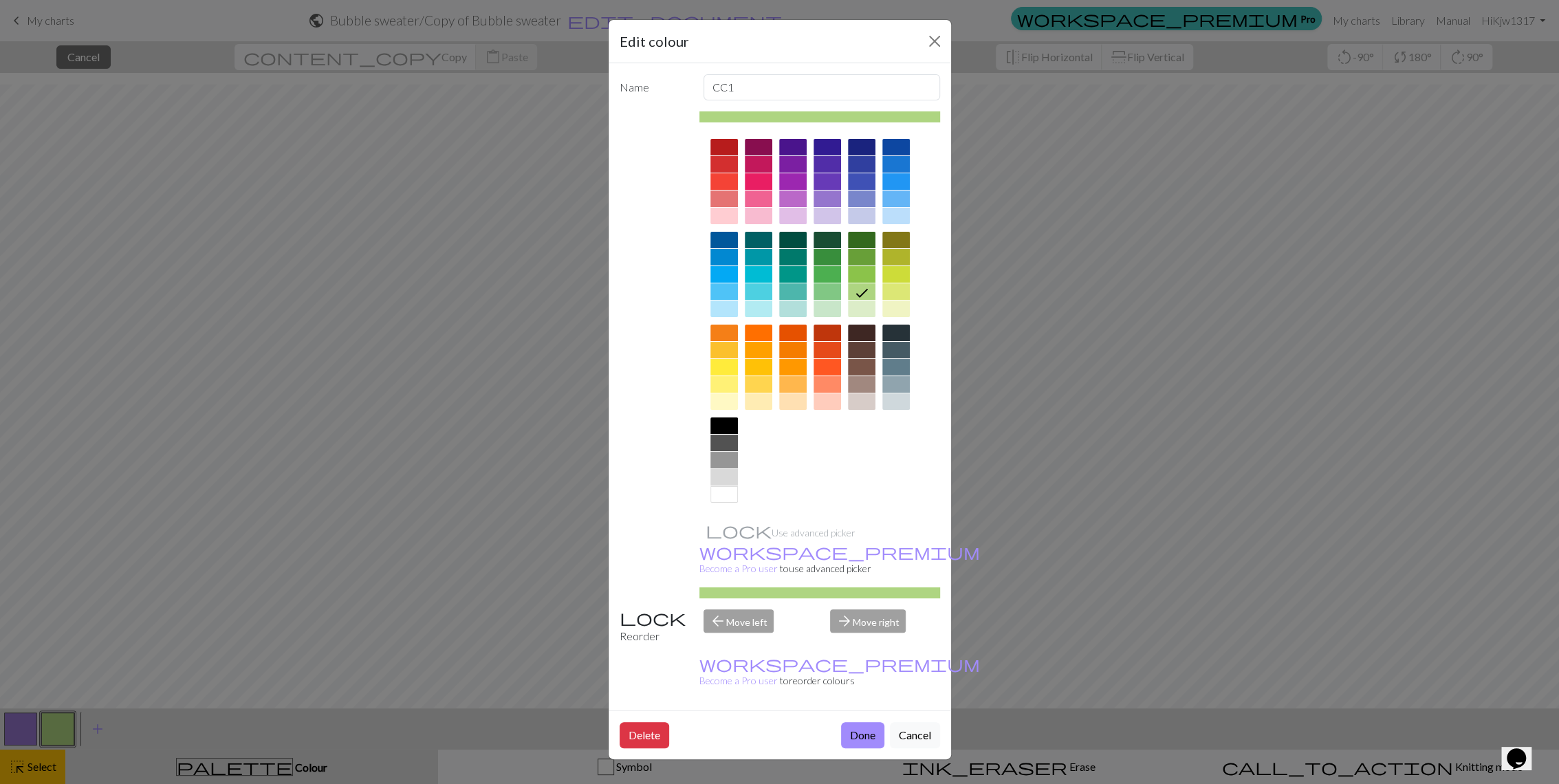
click at [33, 771] on div "Edit colour Name CC1 Use advanced picker workspace_premium Become a Pro user to…" at bounding box center [779, 392] width 1559 height 784
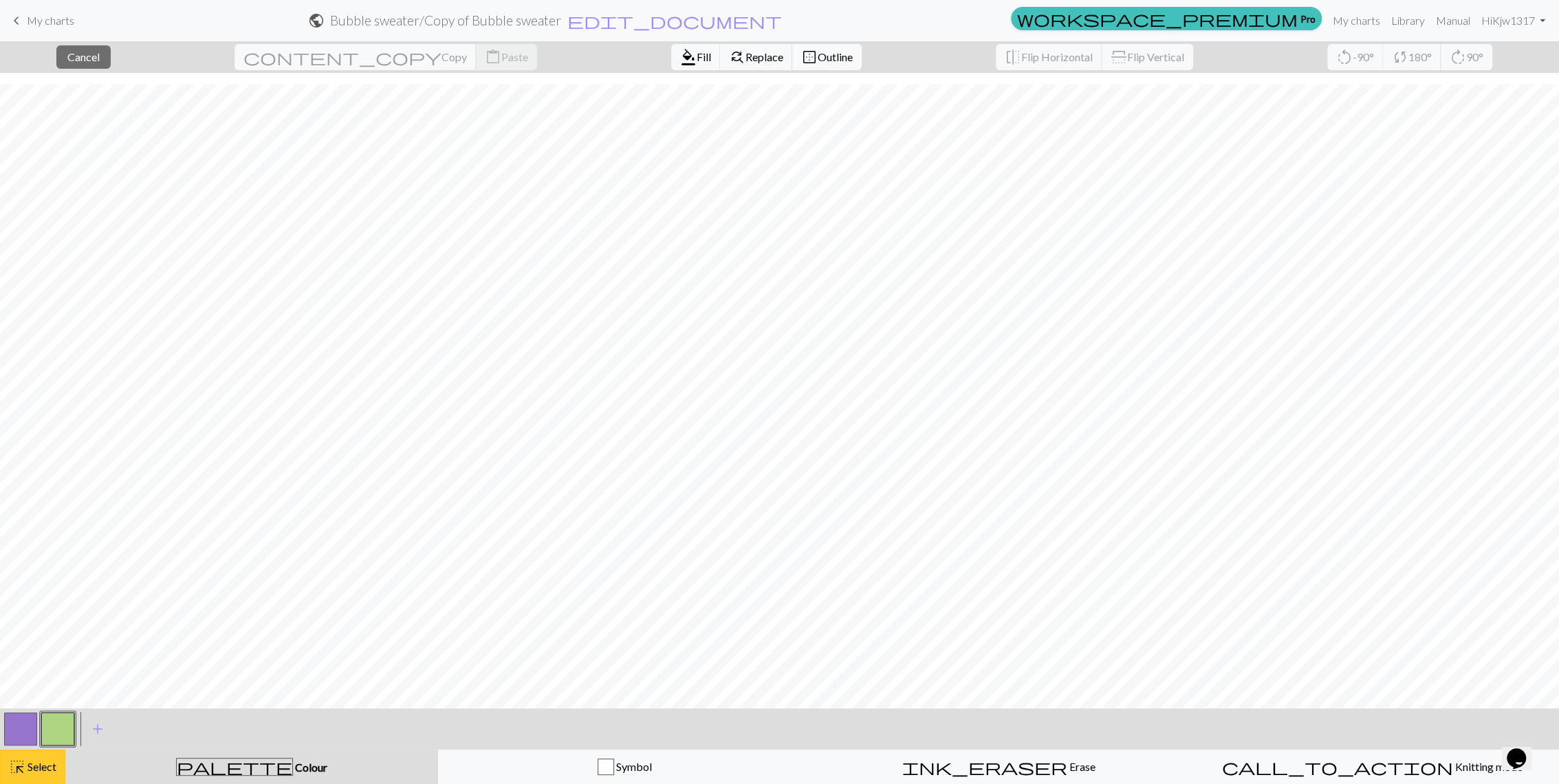
click at [35, 771] on span "Select" at bounding box center [40, 766] width 31 height 13
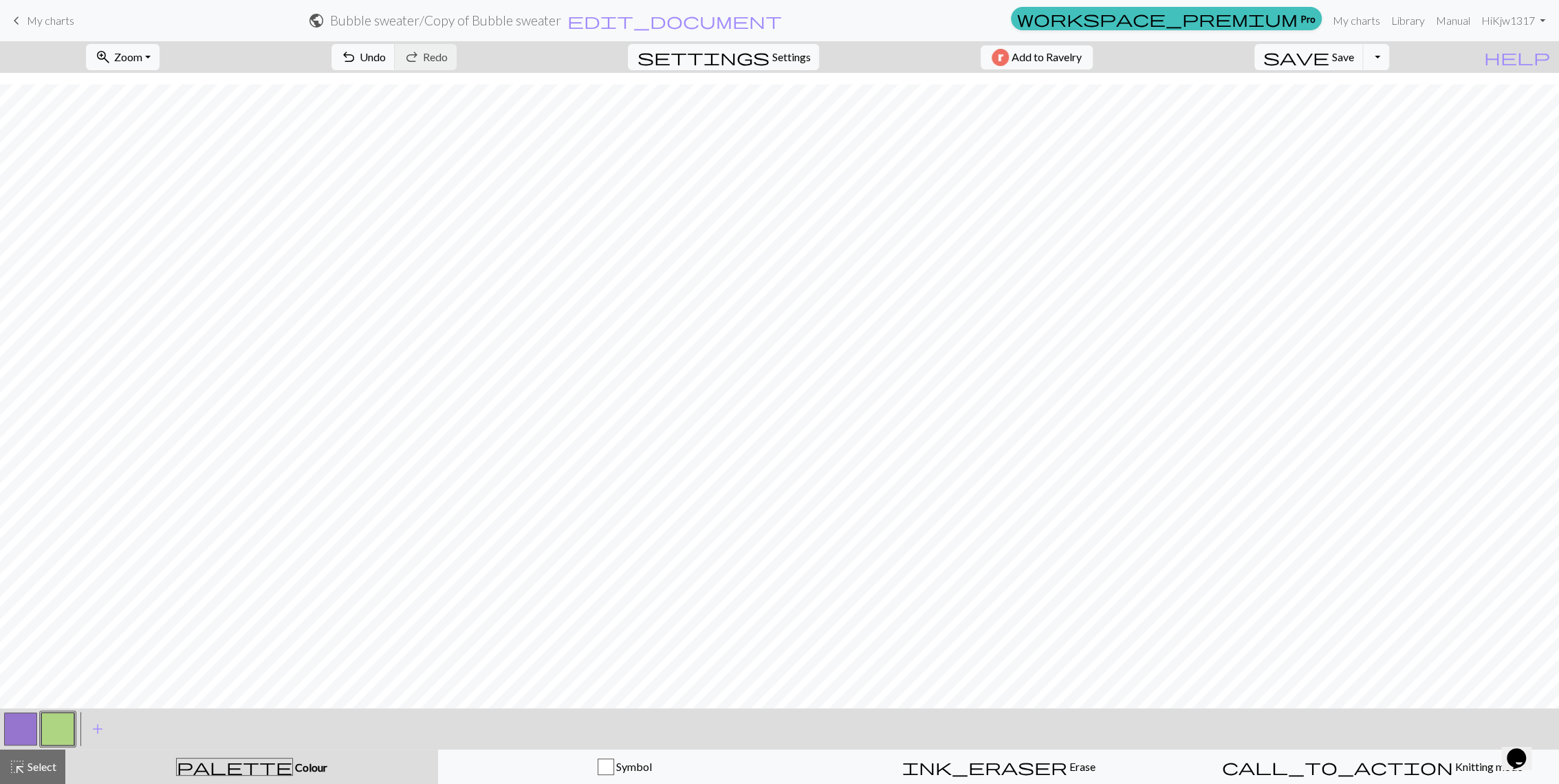
click at [17, 732] on button "button" at bounding box center [20, 728] width 33 height 33
click at [50, 733] on button "button" at bounding box center [57, 728] width 33 height 33
click at [17, 733] on button "button" at bounding box center [20, 728] width 33 height 33
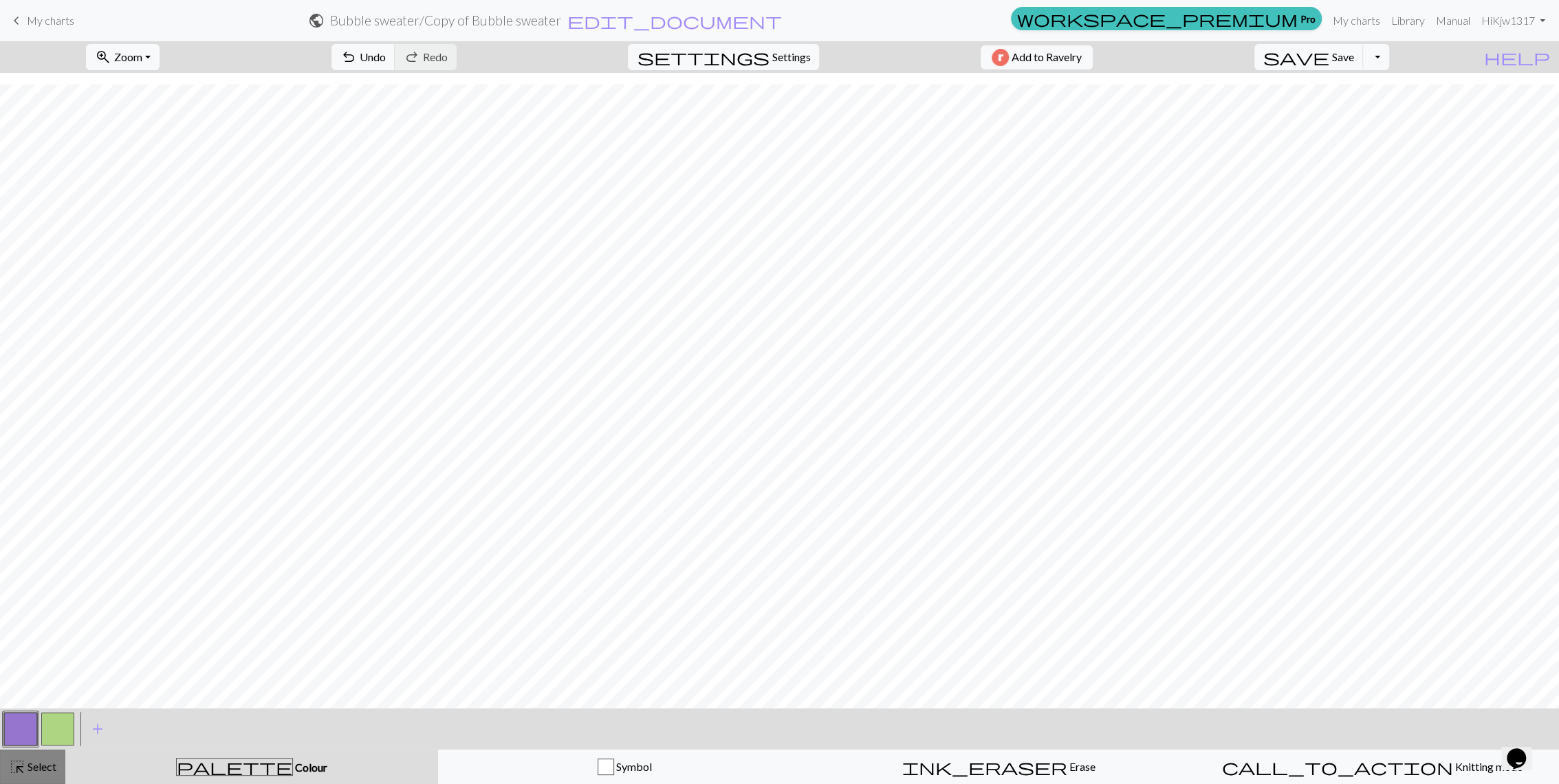
click at [9, 765] on span "highlight_alt" at bounding box center [18, 766] width 17 height 19
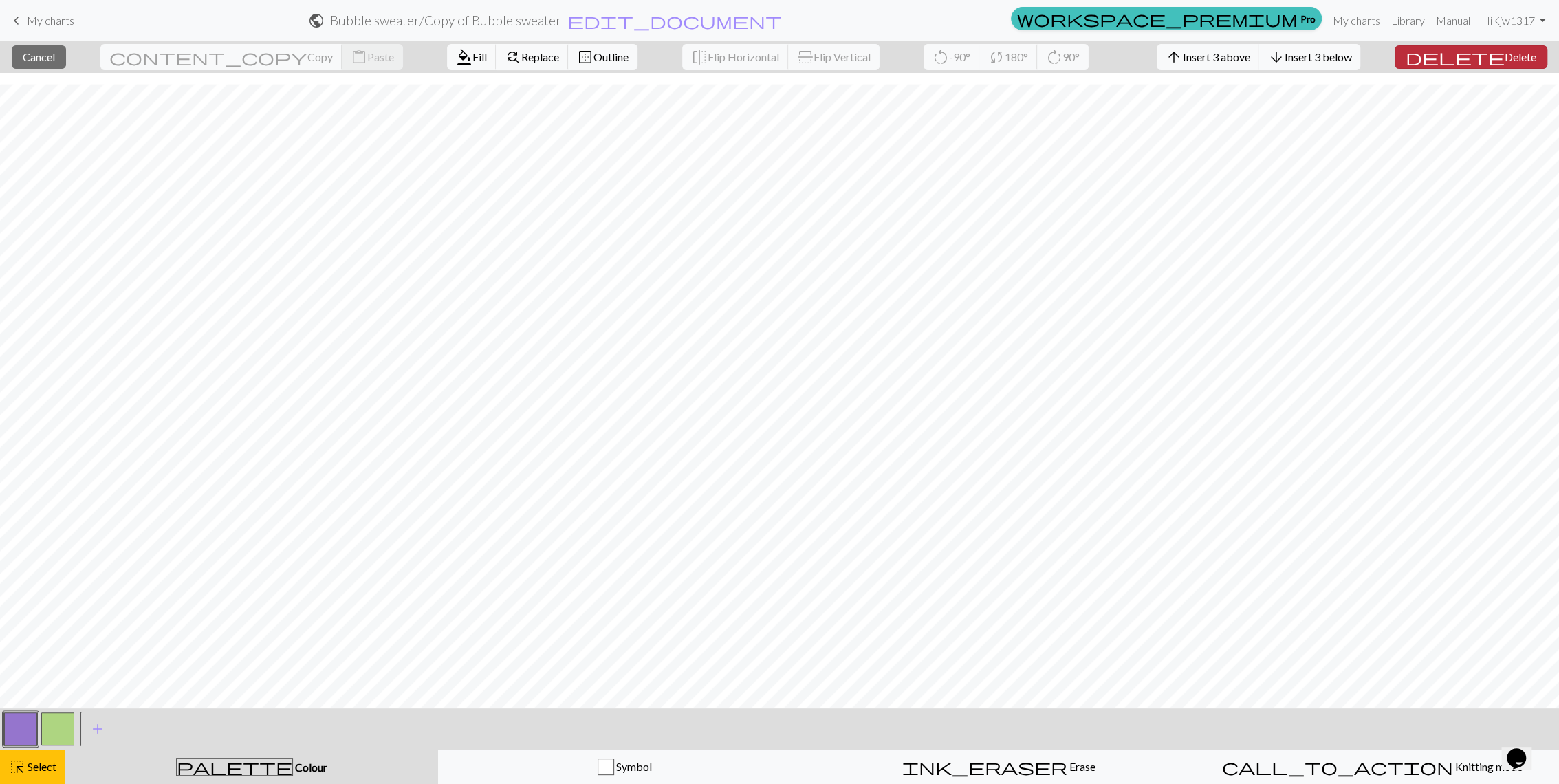
click at [1485, 56] on span "delete" at bounding box center [1455, 56] width 99 height 19
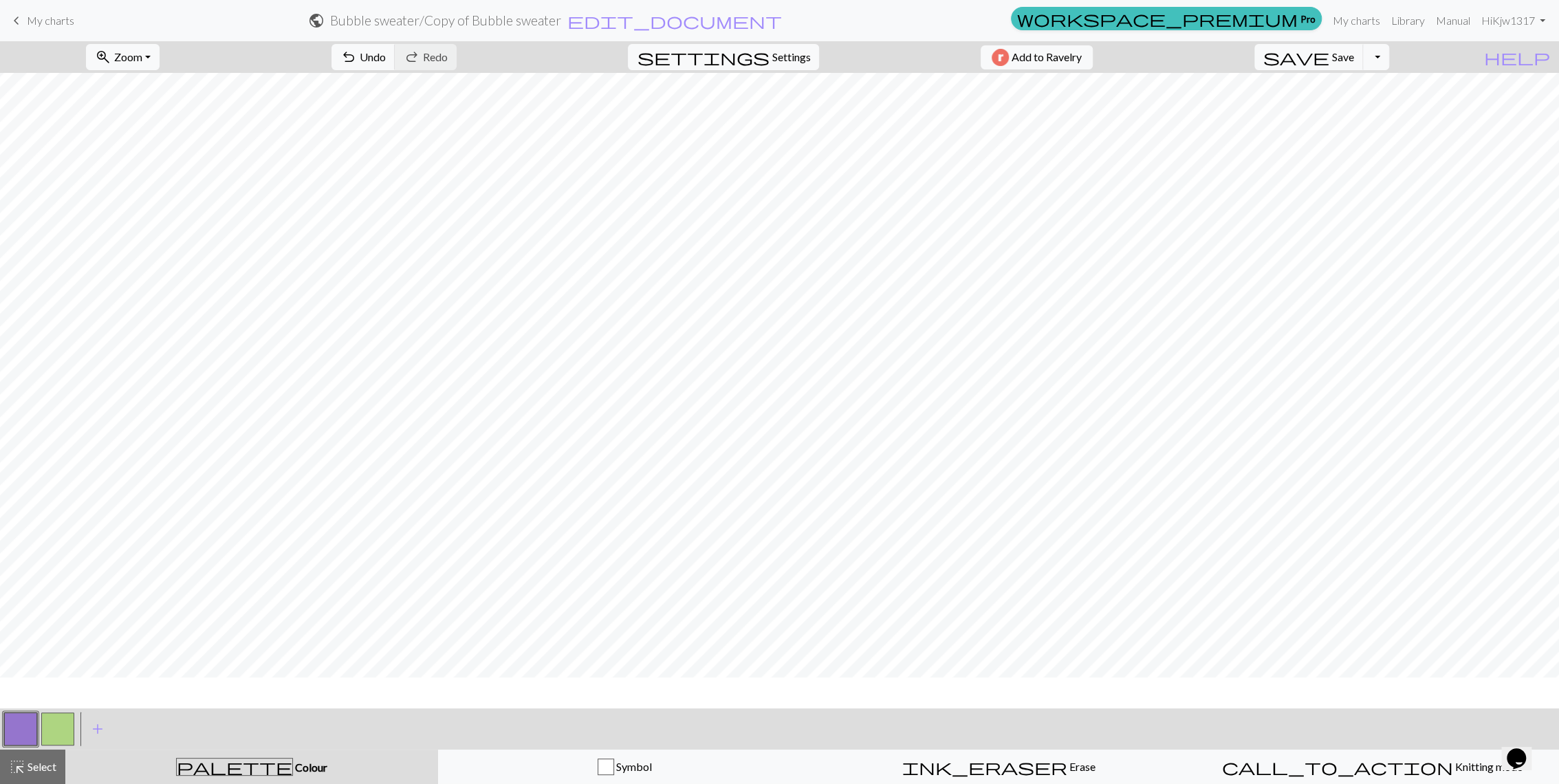
scroll to position [0, 0]
click at [33, 762] on span "Select" at bounding box center [40, 766] width 31 height 13
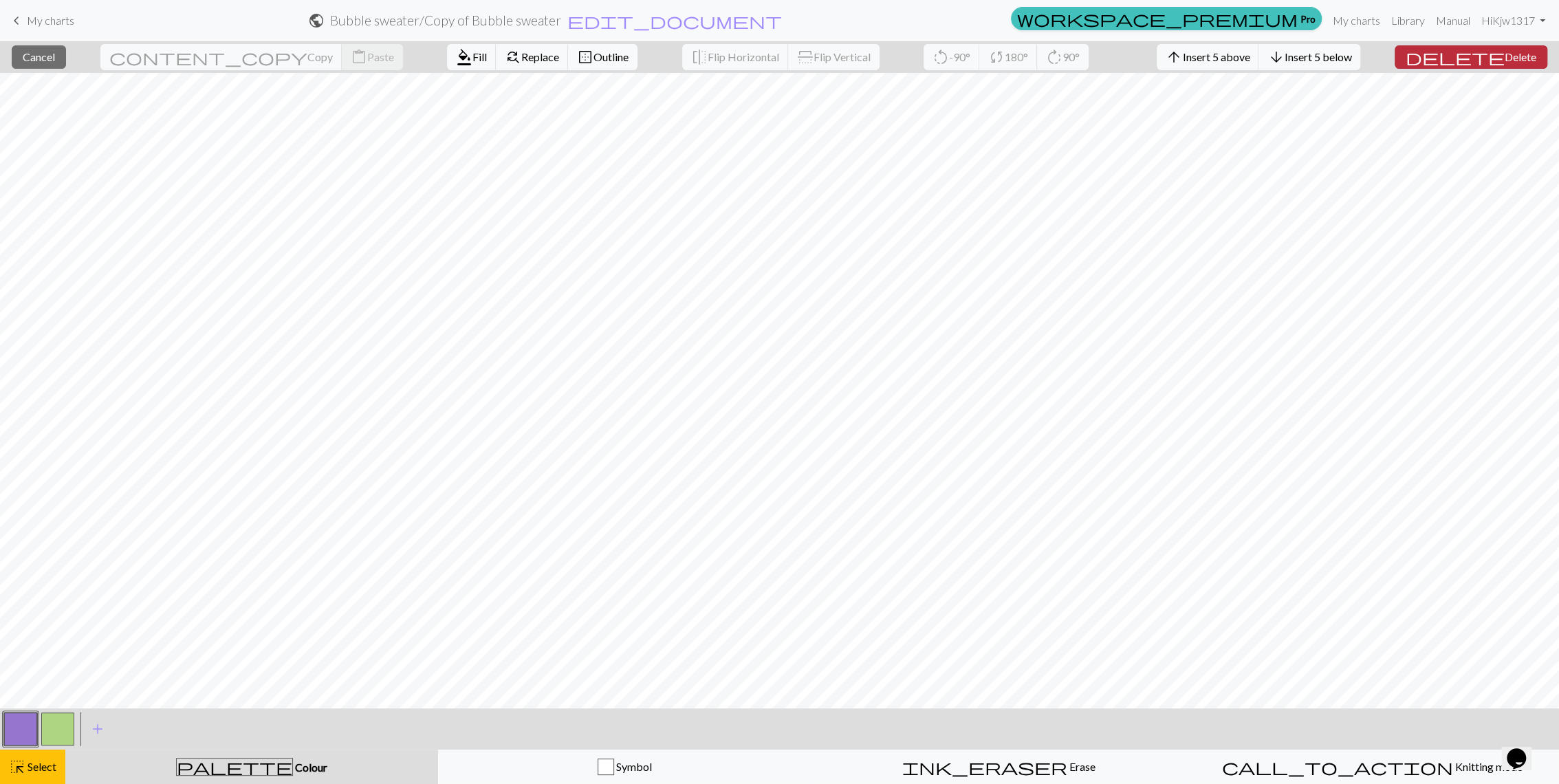
click at [1504, 61] on span "Delete" at bounding box center [1520, 57] width 32 height 13
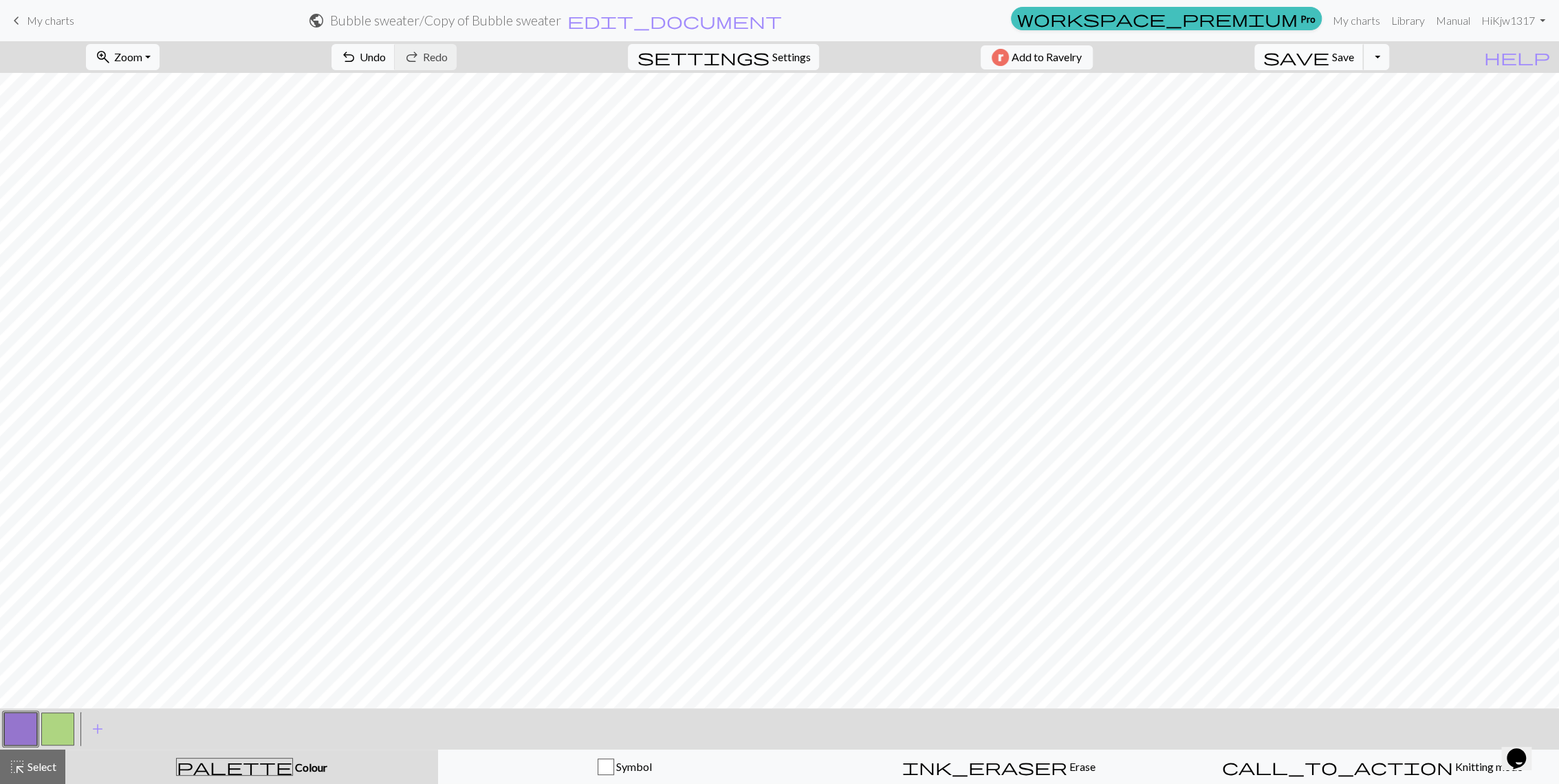
click at [1354, 63] on span "Save" at bounding box center [1343, 57] width 22 height 13
